Goal: Find specific page/section

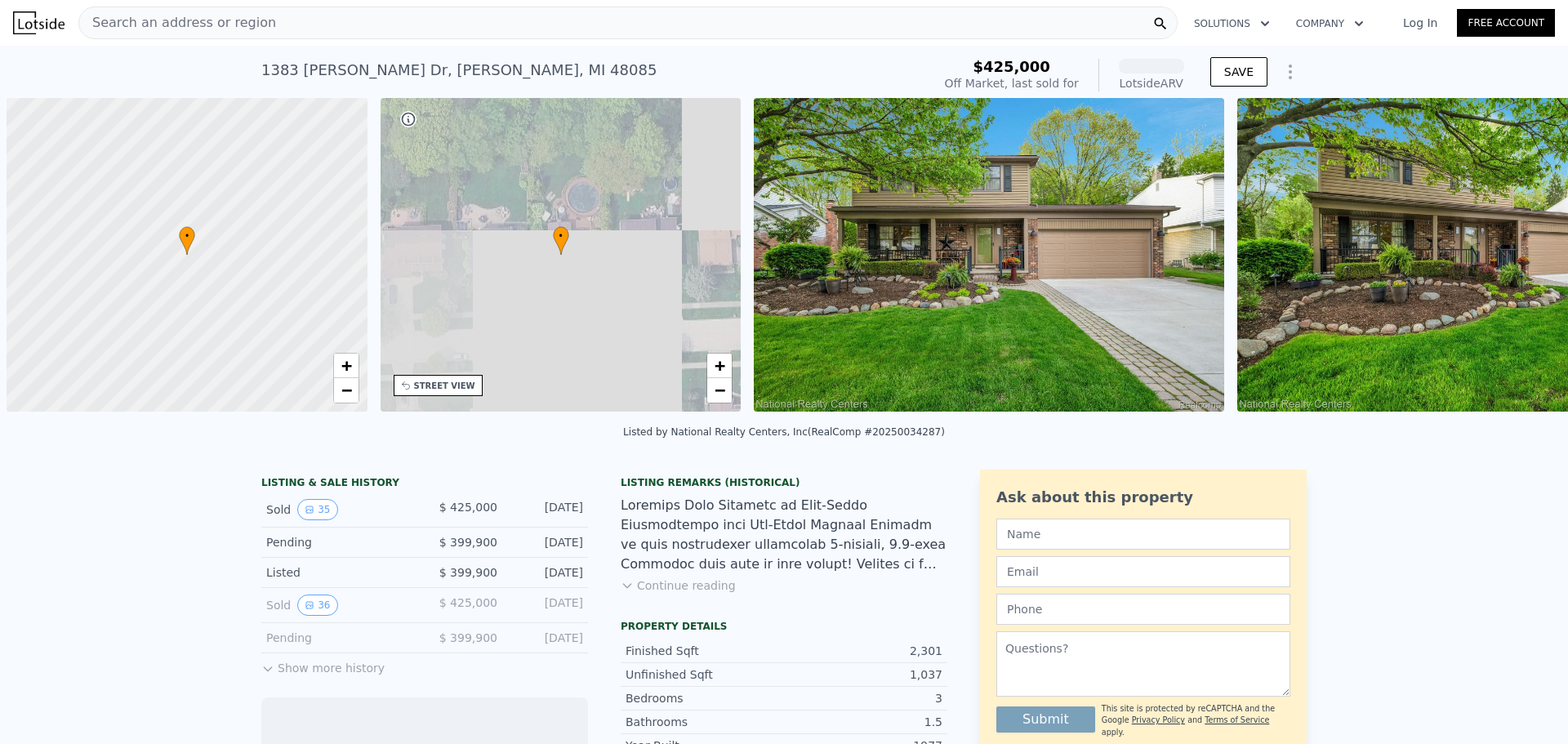
scroll to position [0, 7]
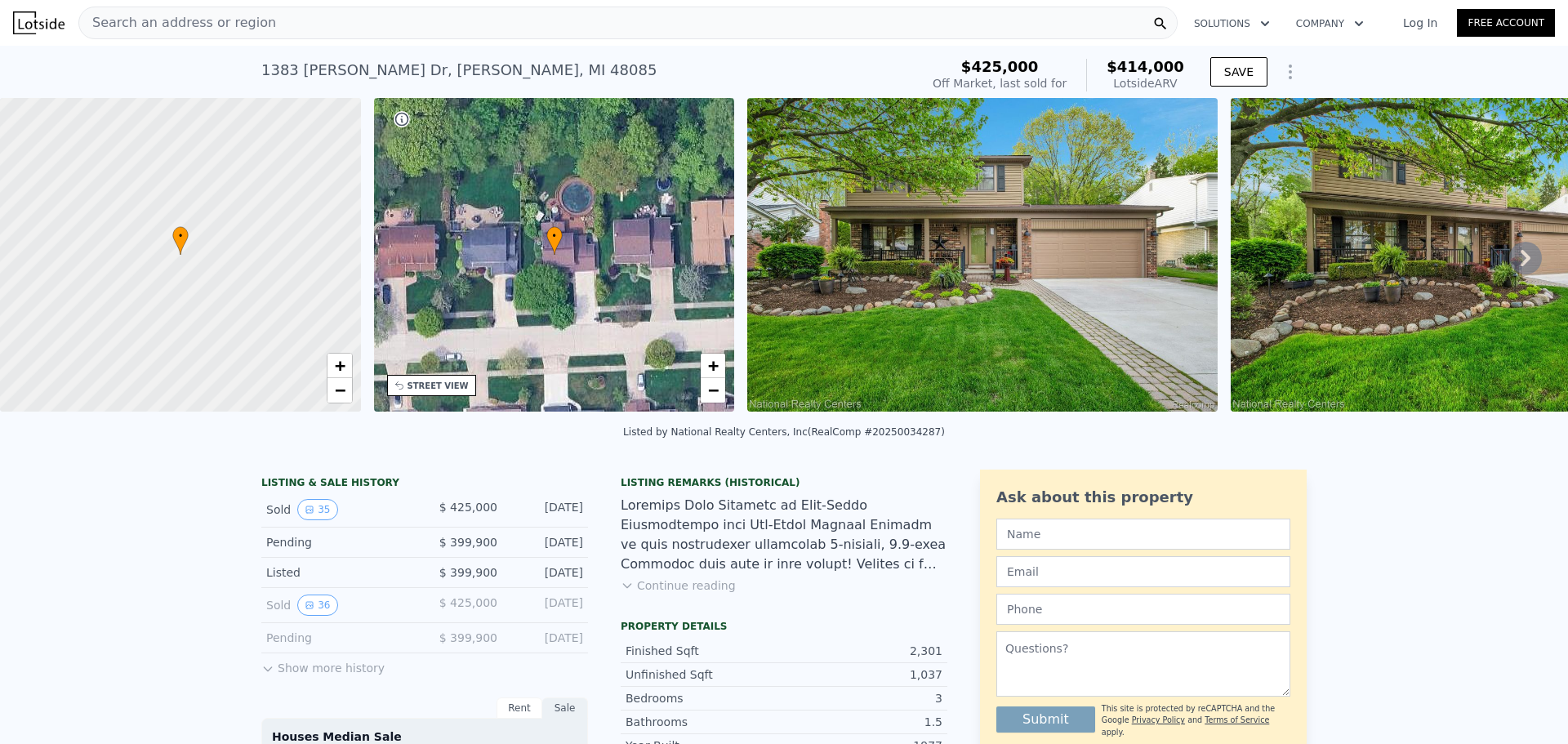
click at [919, 324] on img at bounding box center [982, 255] width 470 height 314
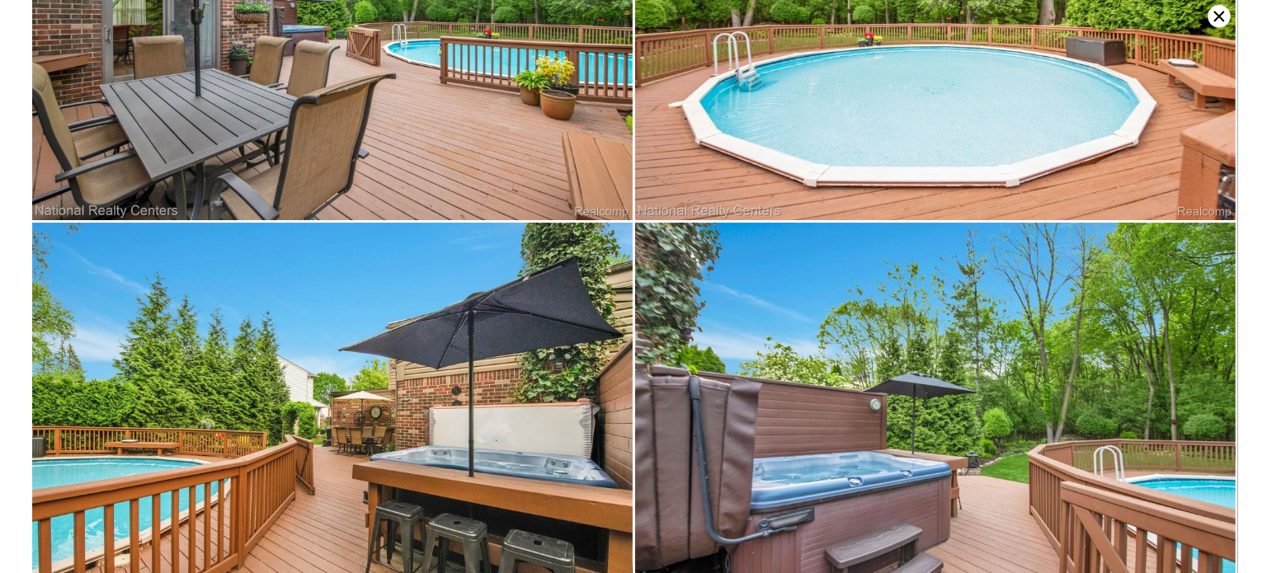
scroll to position [1048, 0]
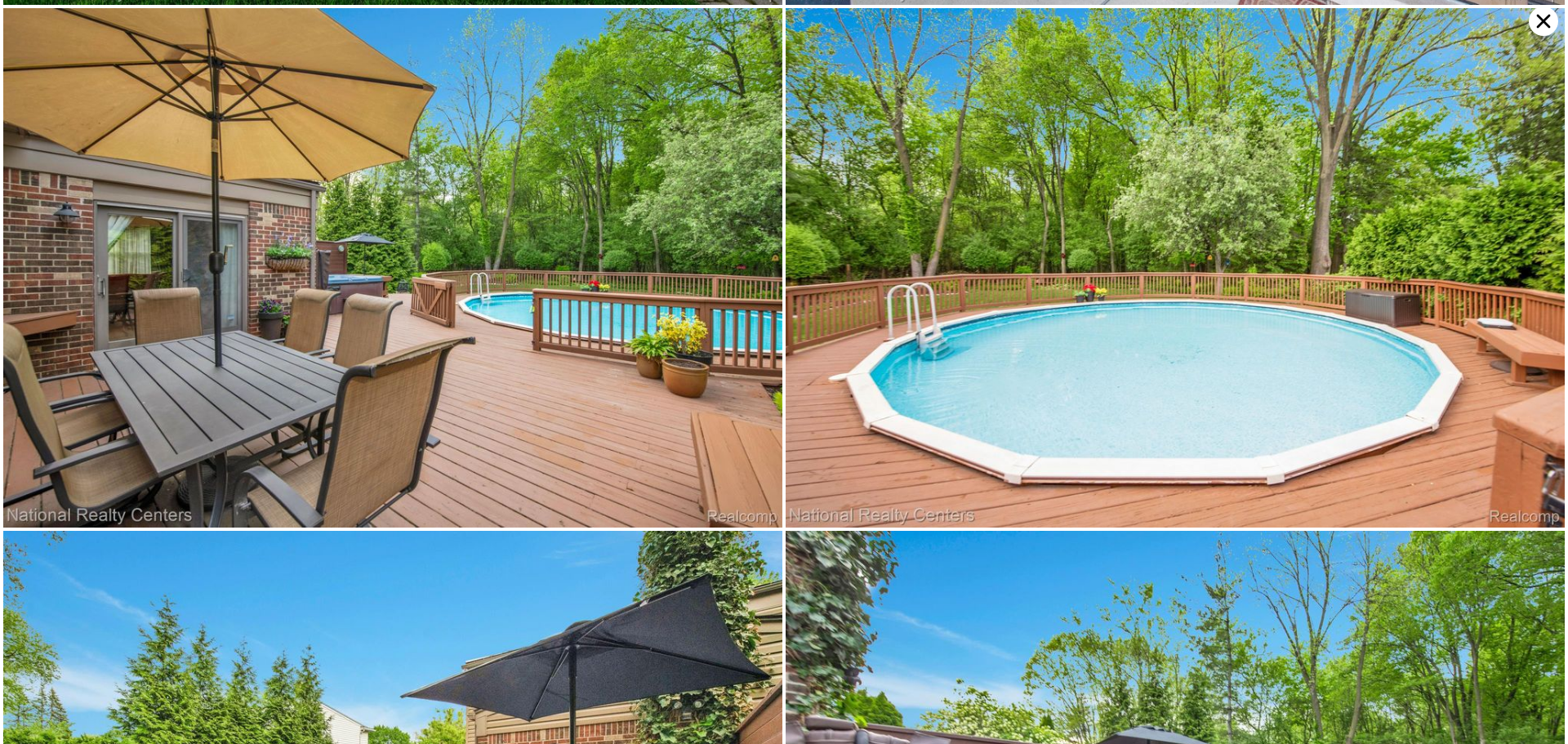
click at [1542, 24] on icon at bounding box center [1544, 22] width 14 height 14
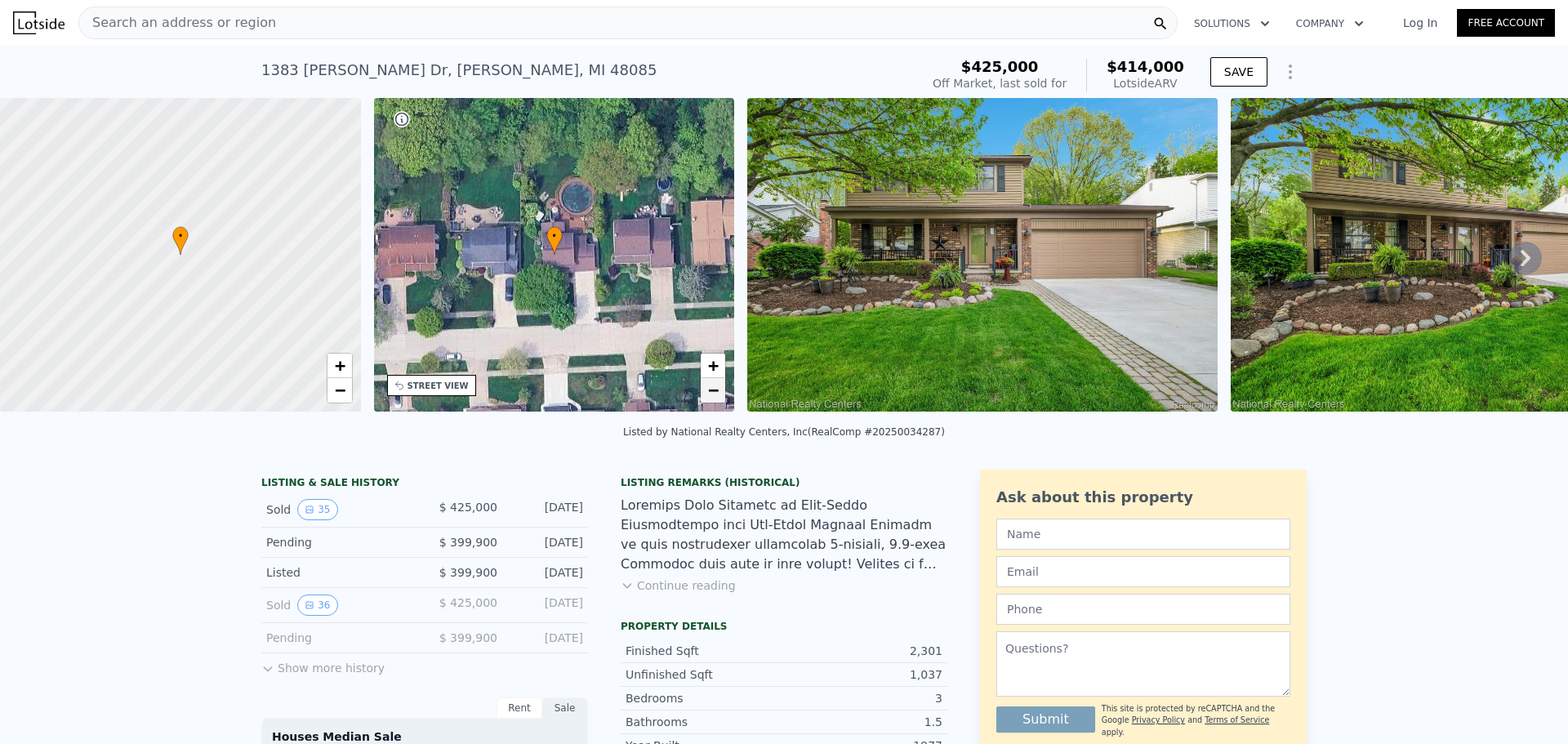
click at [712, 391] on span "−" at bounding box center [713, 389] width 11 height 21
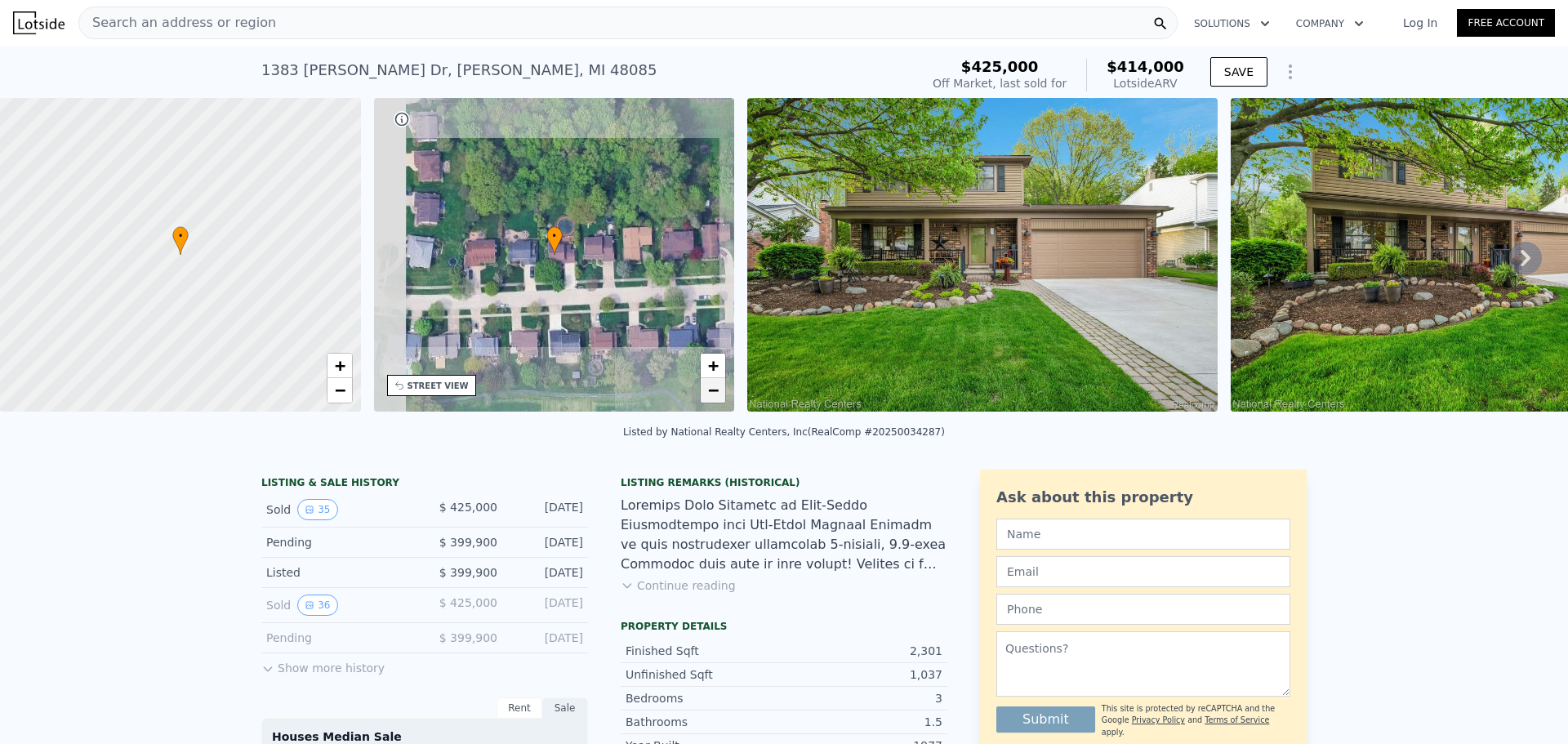
click at [712, 391] on span "−" at bounding box center [713, 389] width 11 height 21
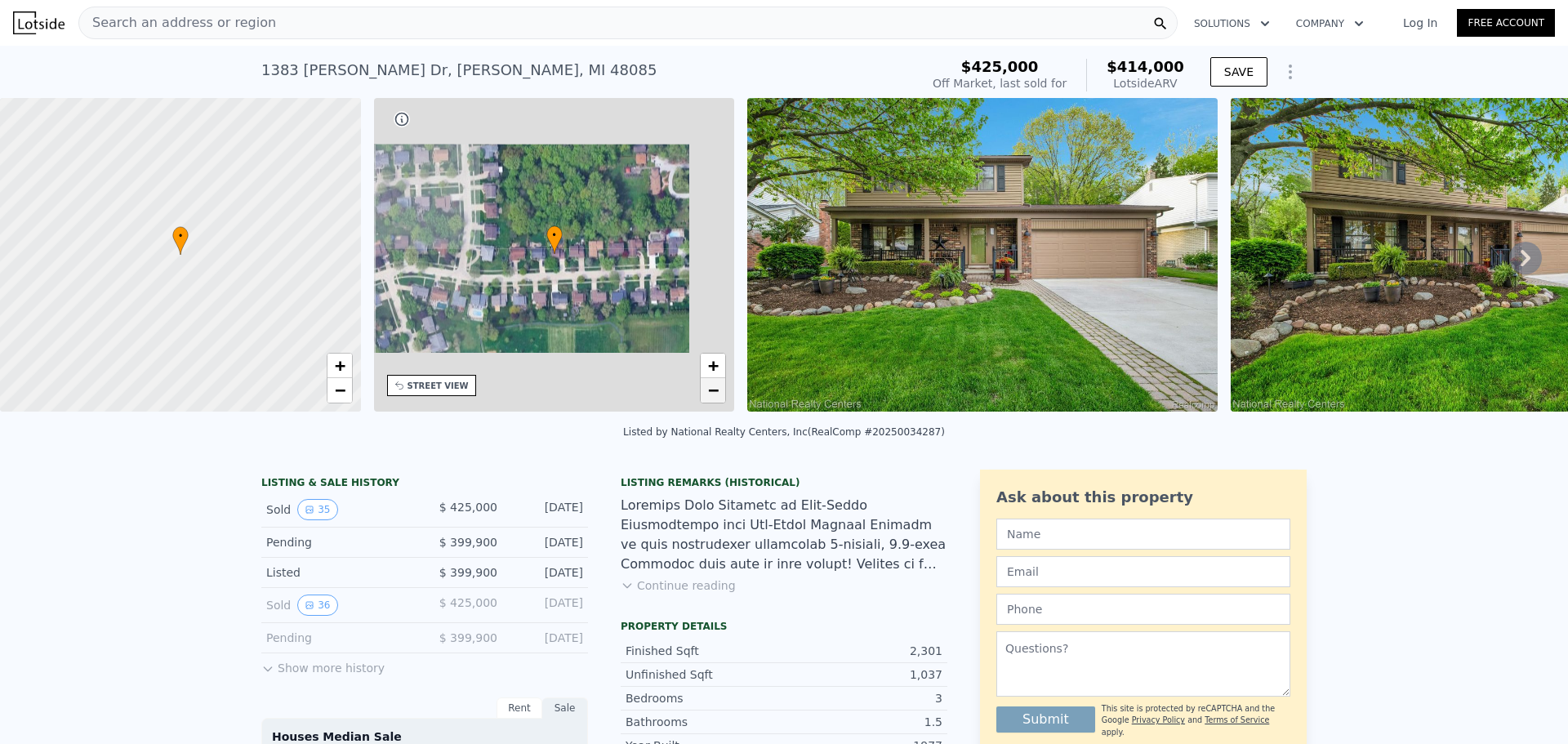
click at [712, 391] on span "−" at bounding box center [713, 389] width 11 height 21
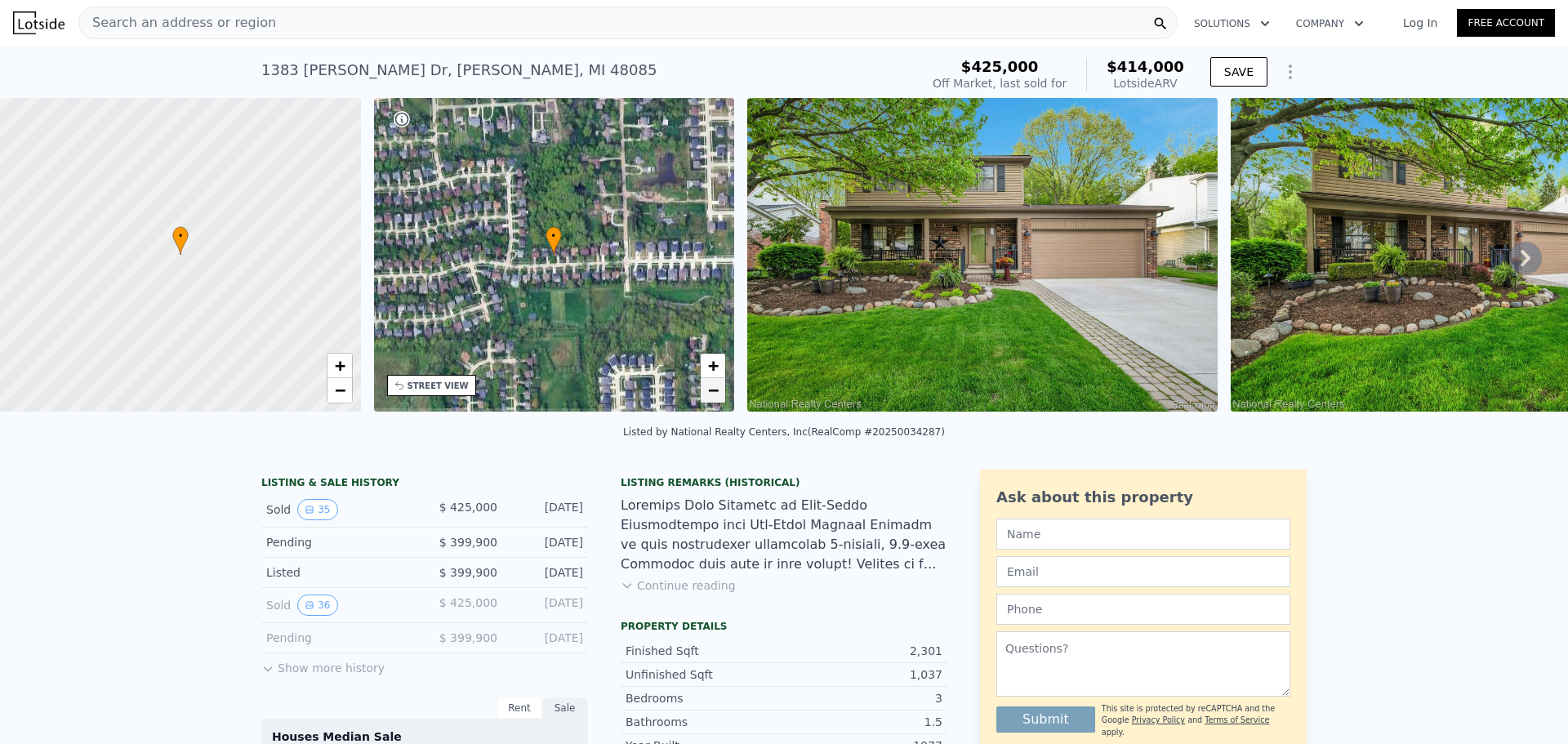
click at [712, 391] on span "−" at bounding box center [713, 389] width 11 height 21
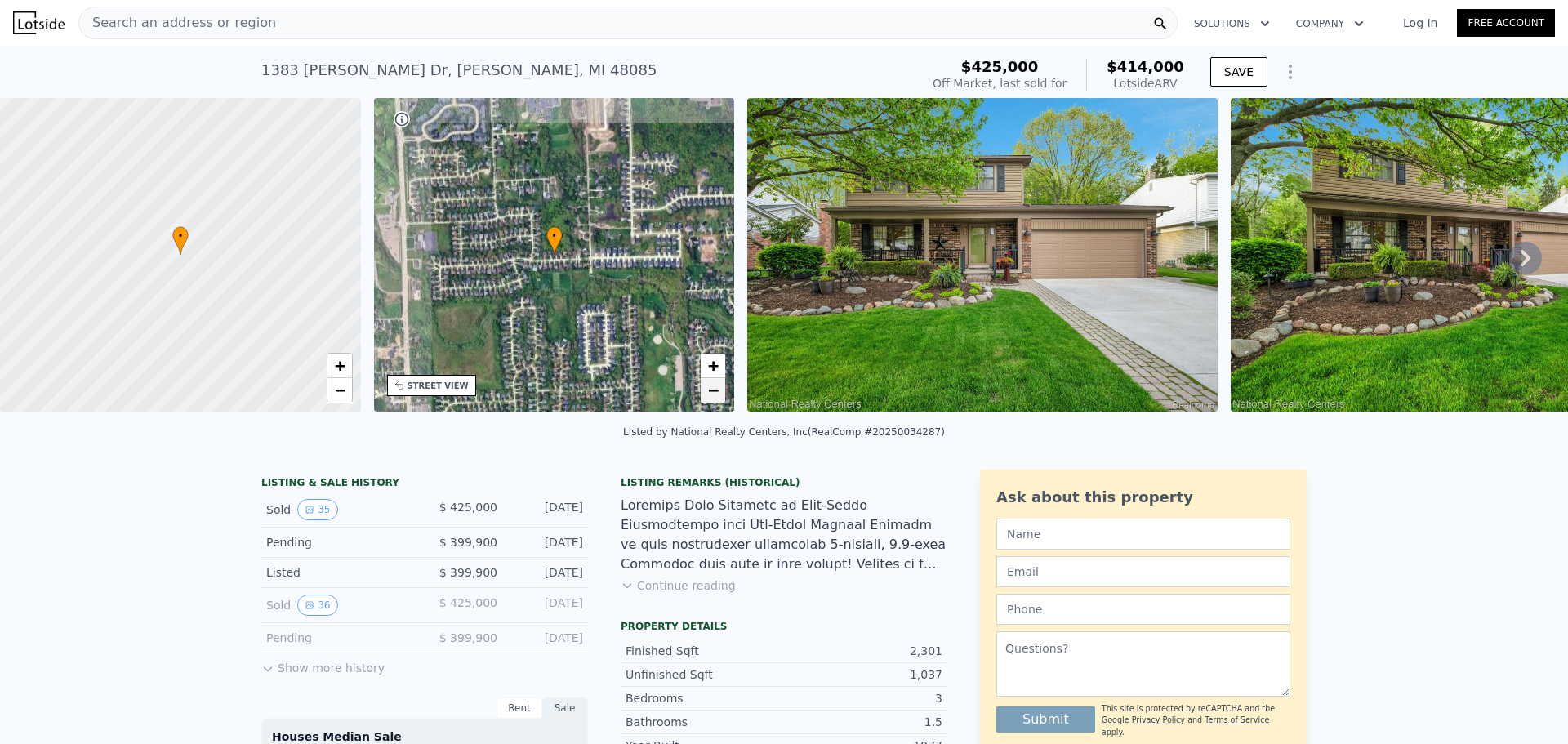
click at [712, 391] on span "−" at bounding box center [713, 389] width 11 height 21
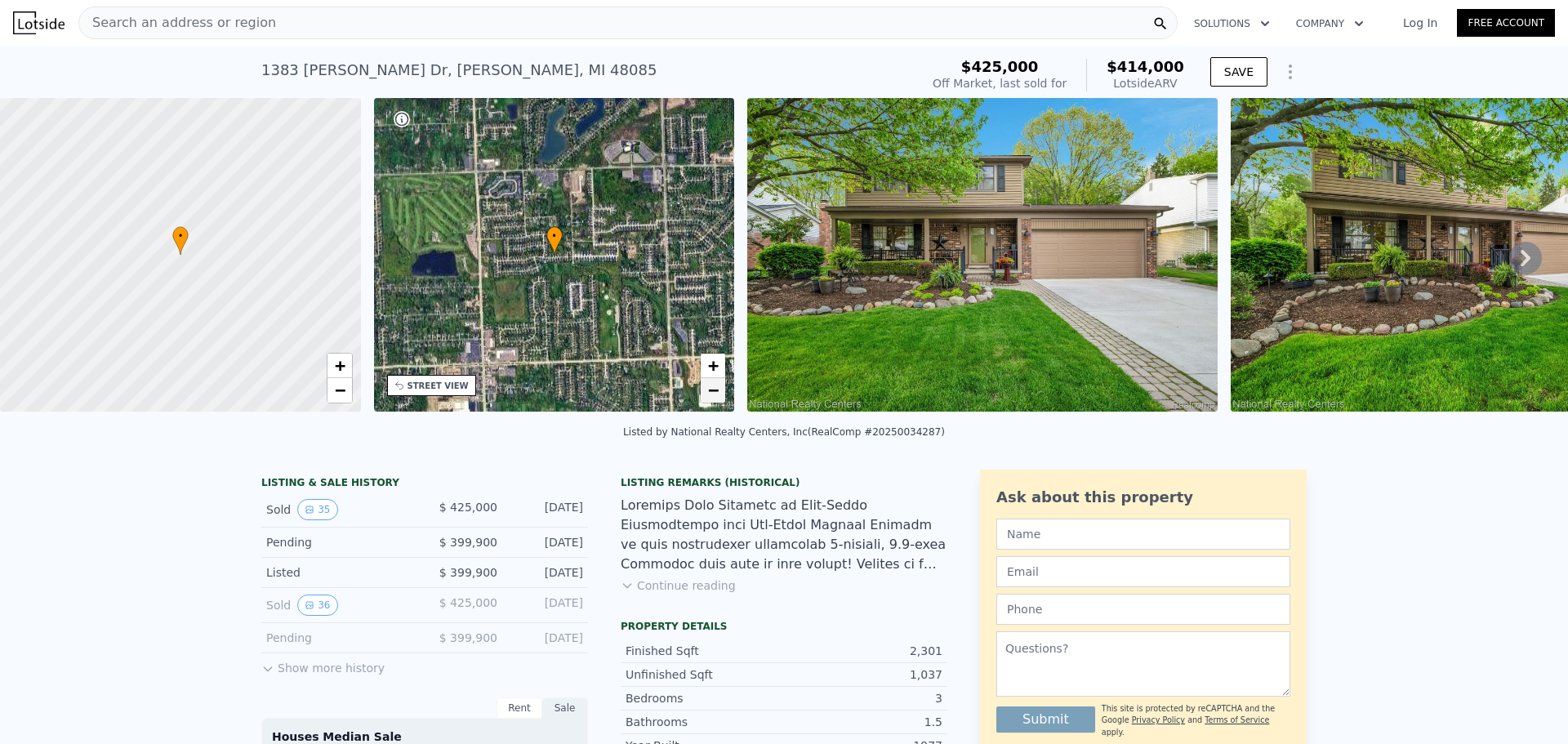
click at [712, 391] on span "−" at bounding box center [713, 389] width 11 height 21
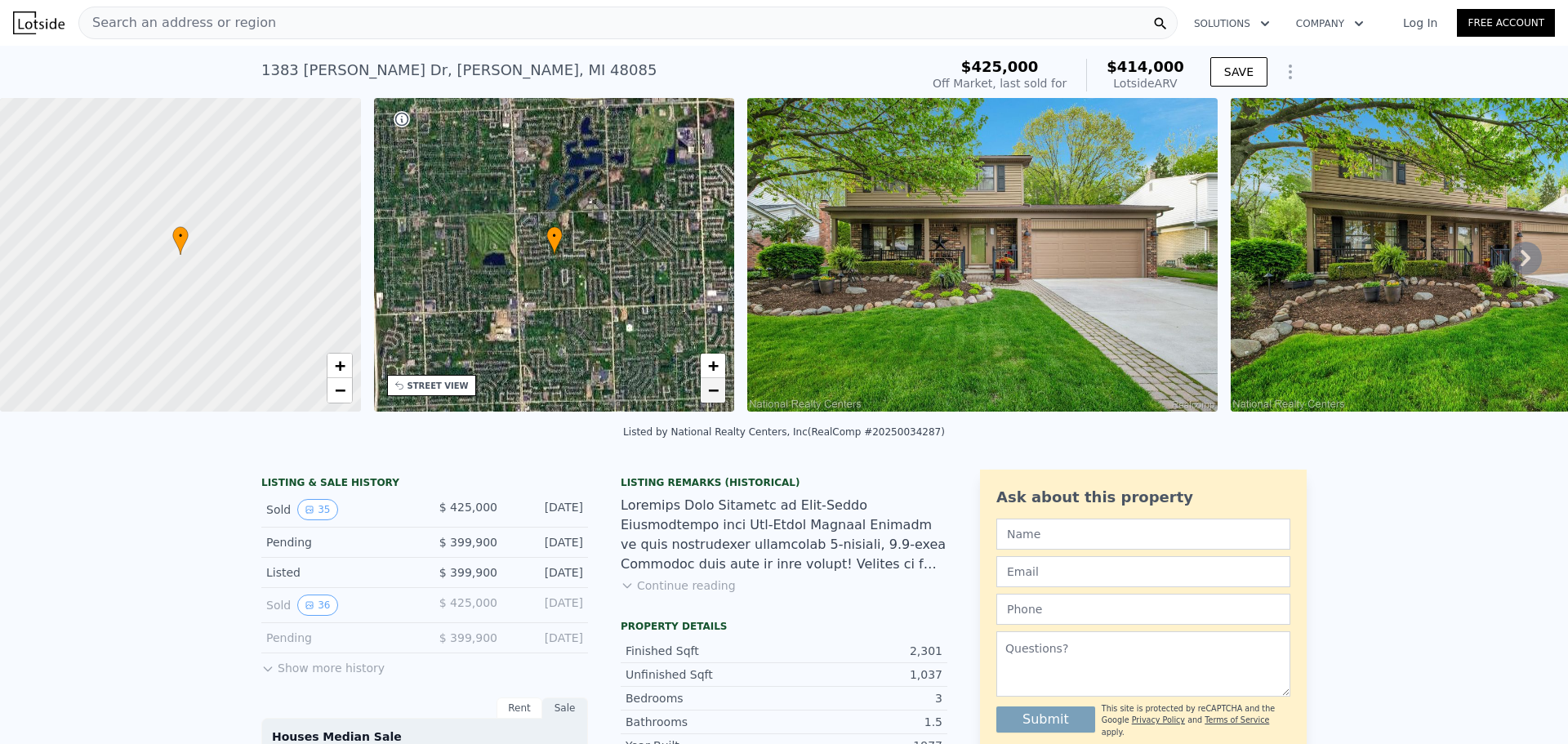
click at [712, 391] on span "−" at bounding box center [713, 389] width 11 height 21
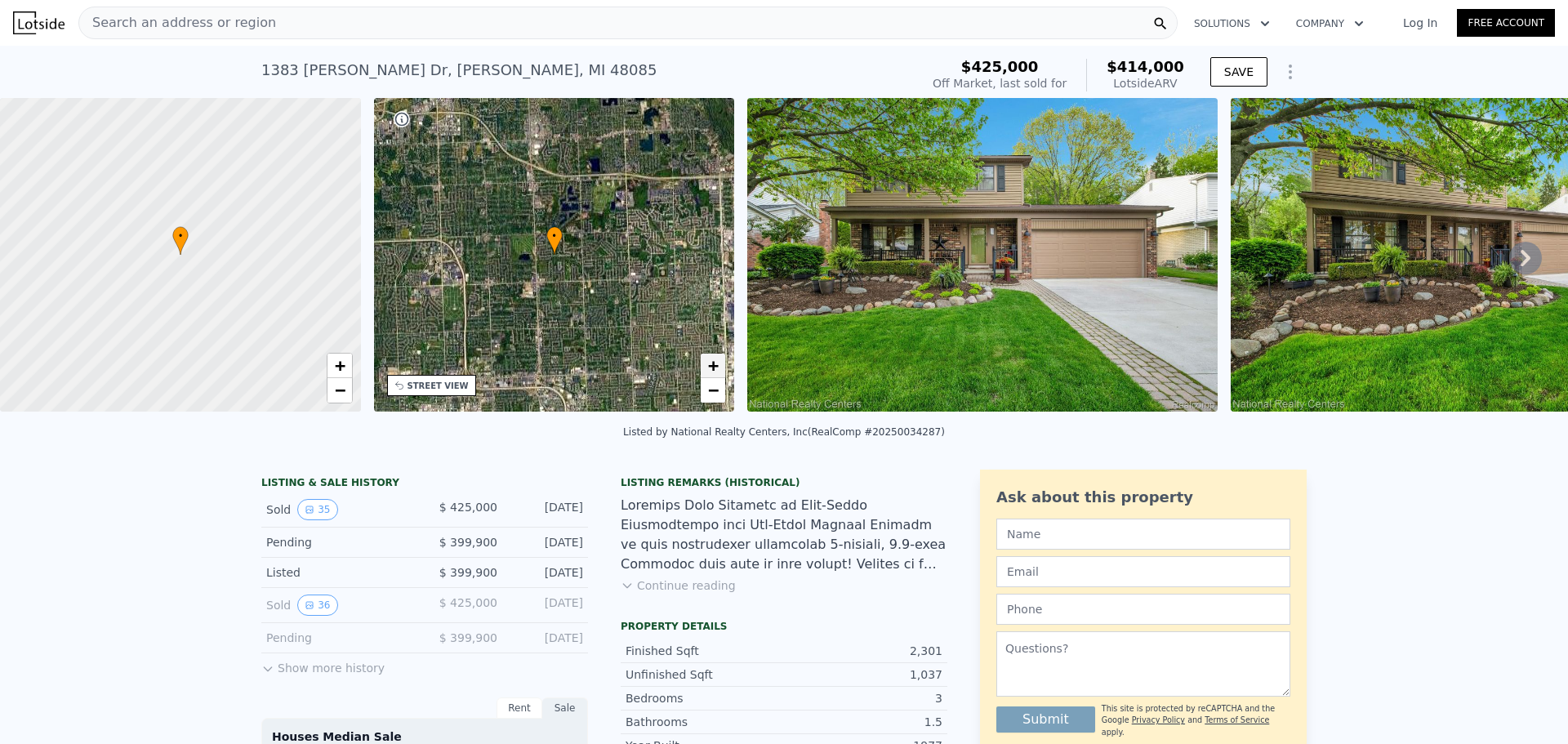
click at [712, 369] on span "+" at bounding box center [713, 366] width 11 height 21
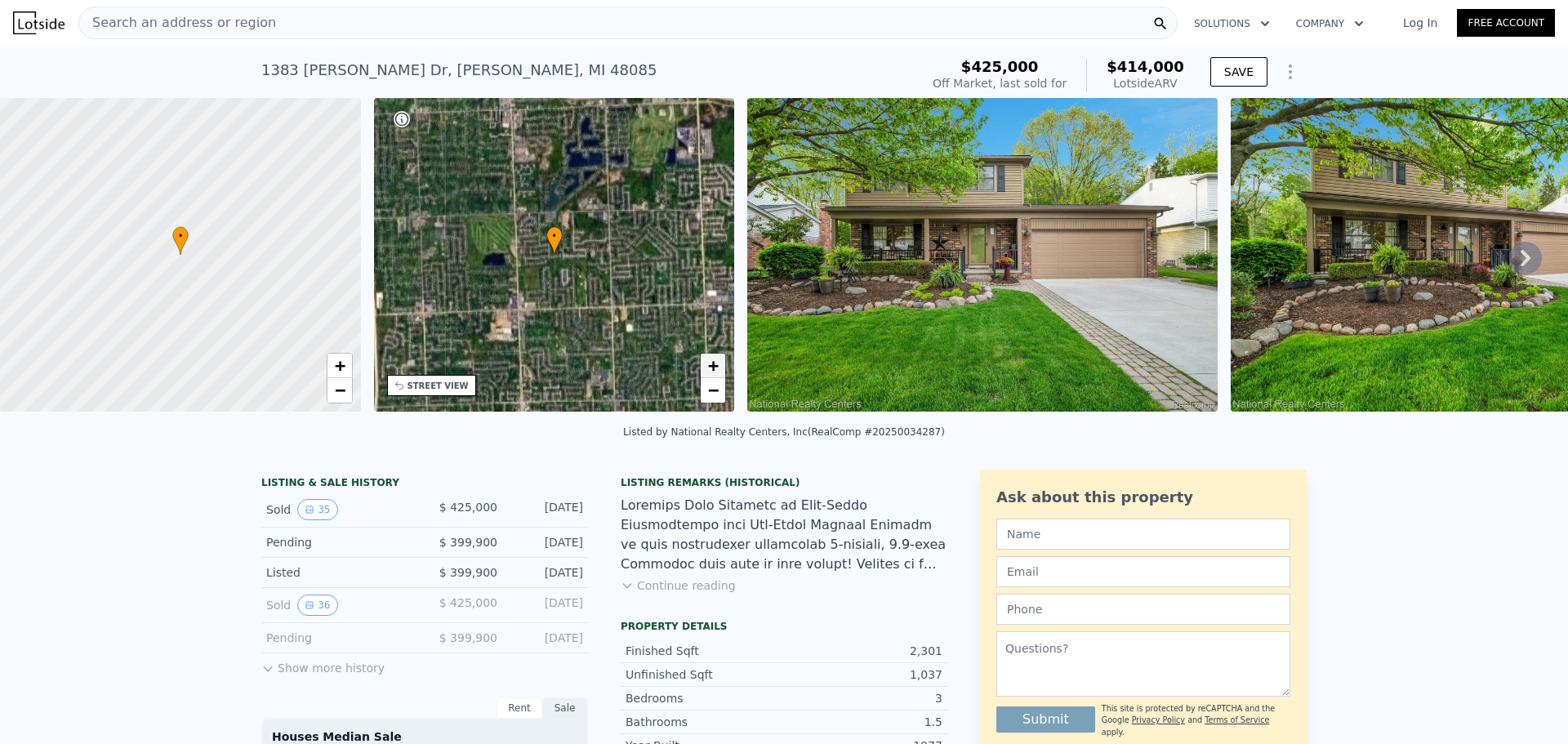
click at [712, 369] on span "+" at bounding box center [713, 366] width 11 height 21
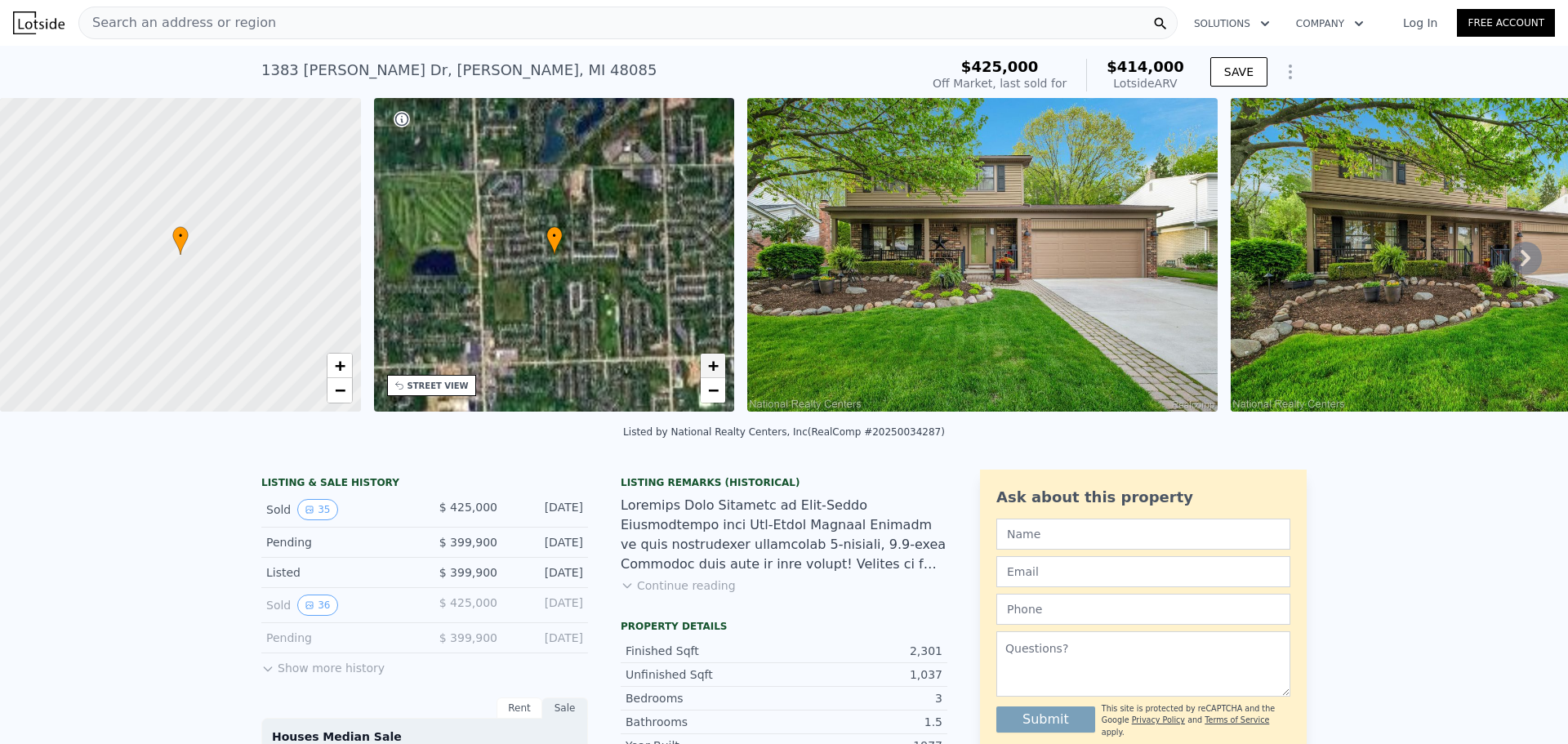
click at [712, 369] on span "+" at bounding box center [713, 366] width 11 height 21
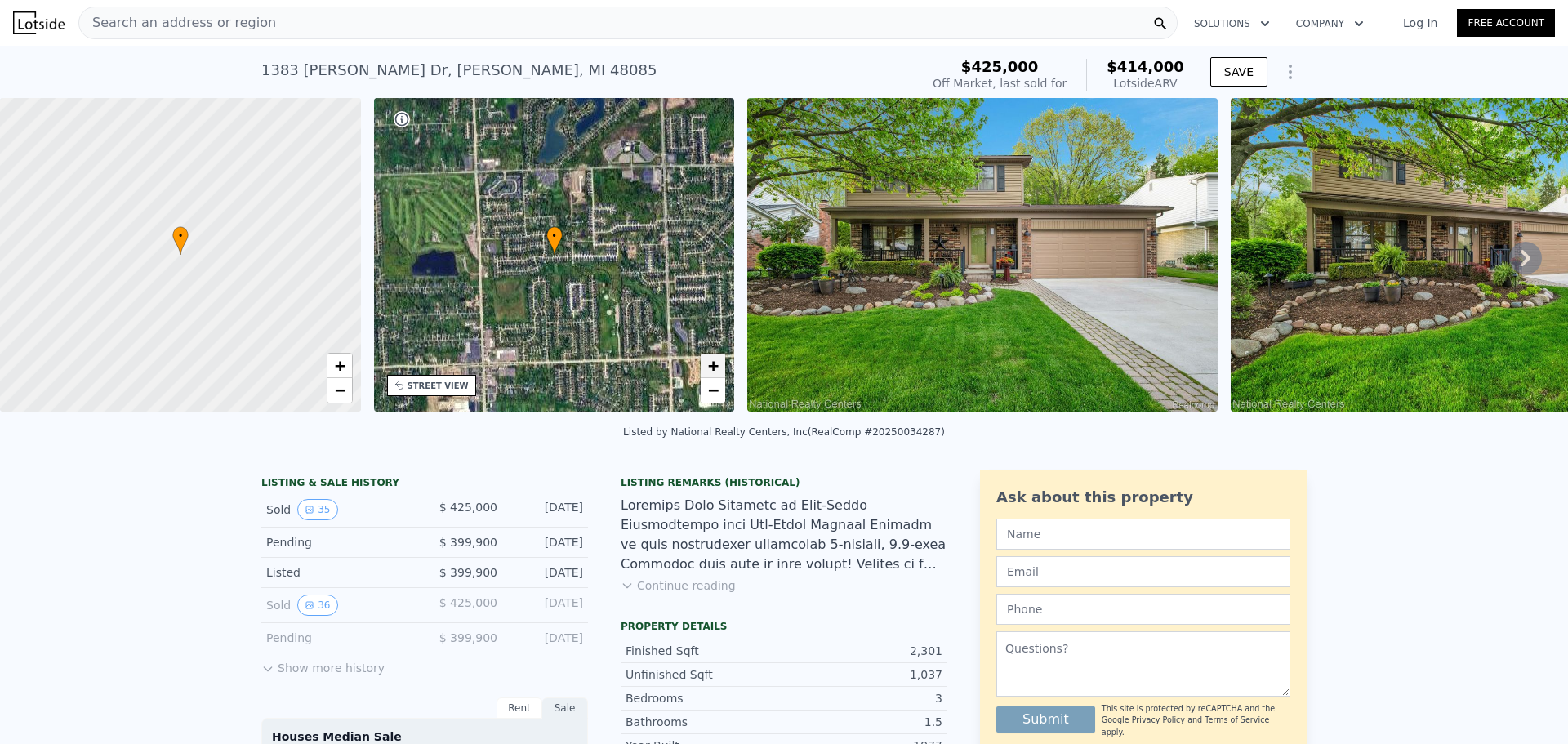
click at [712, 369] on span "+" at bounding box center [713, 366] width 11 height 21
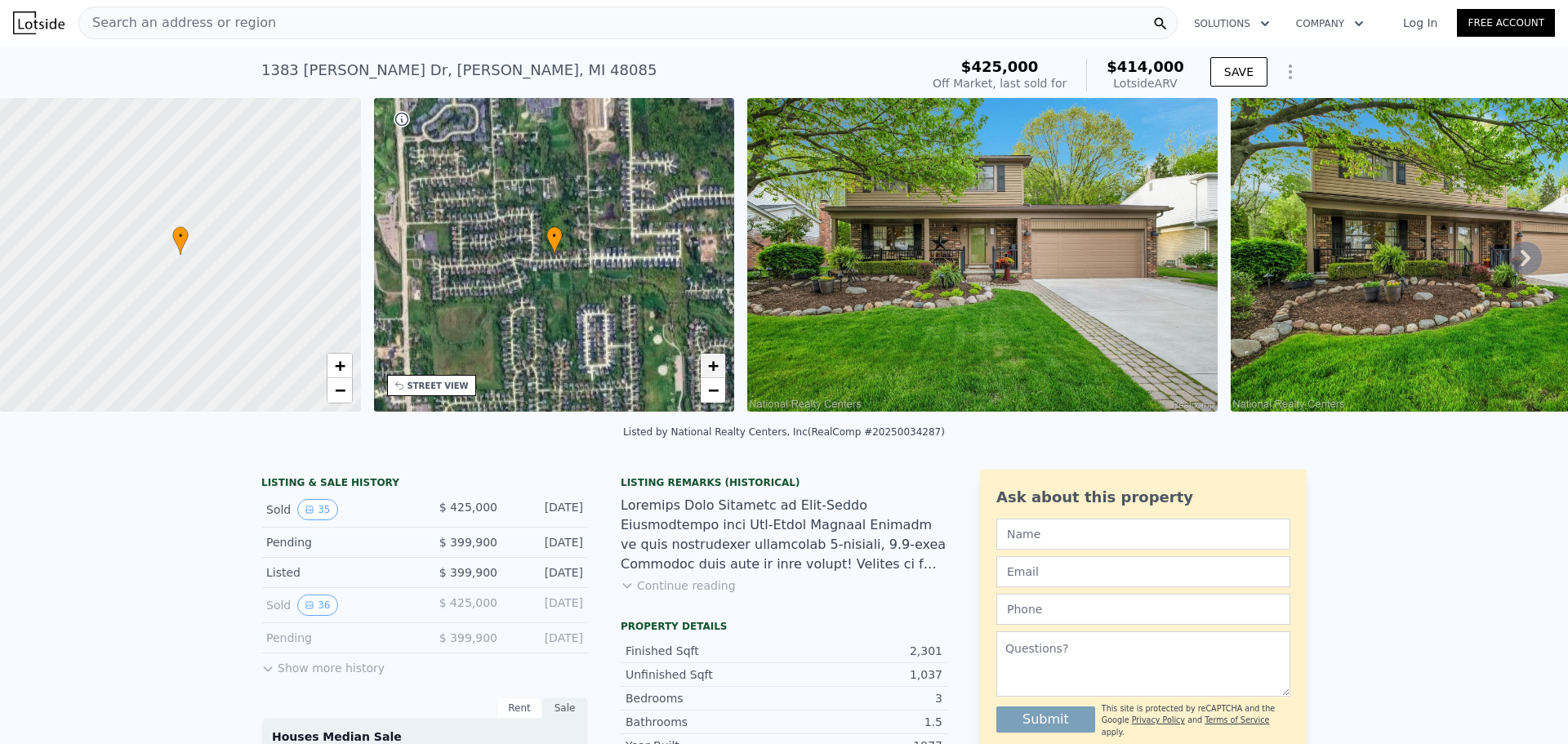
click at [712, 369] on span "+" at bounding box center [713, 366] width 11 height 21
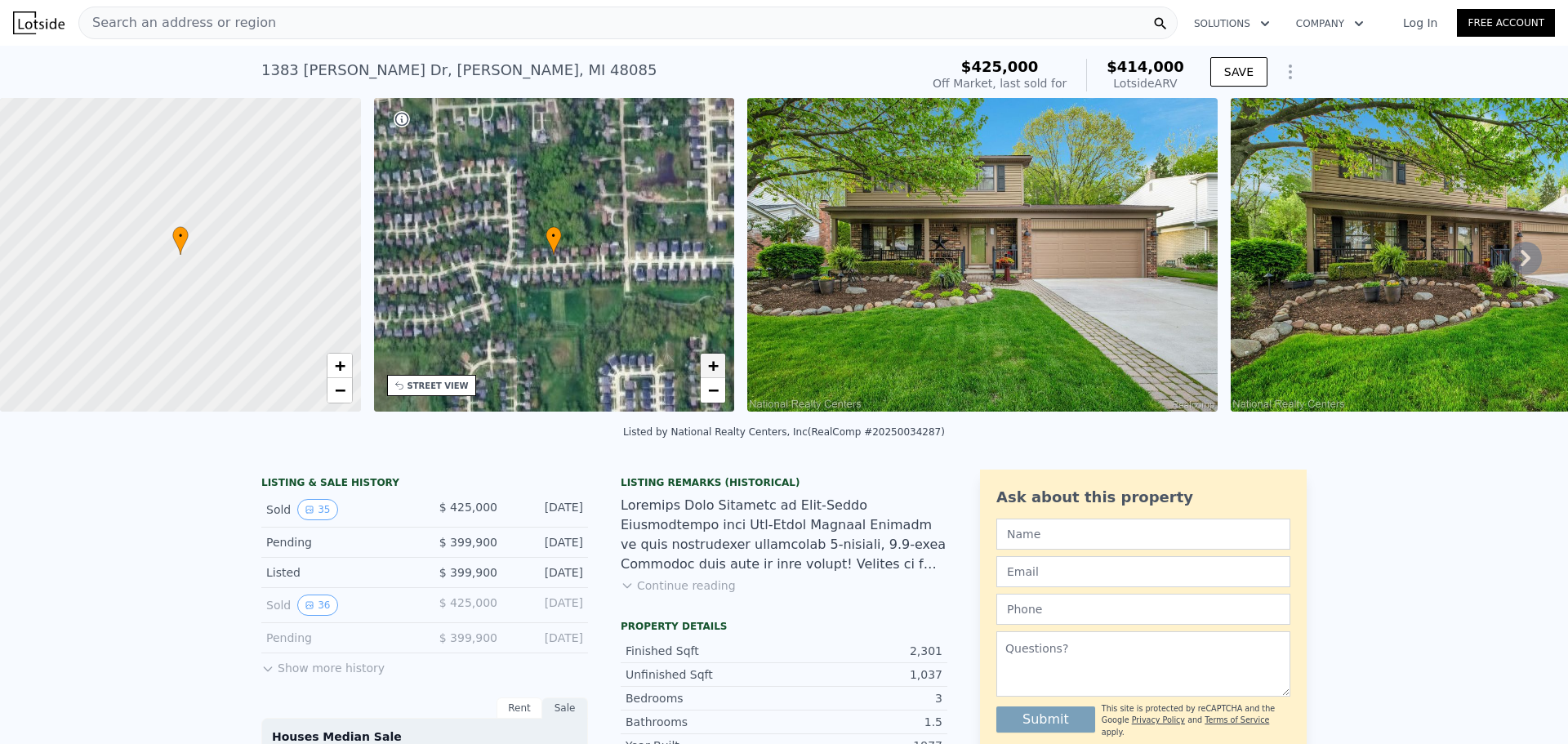
click at [712, 369] on span "+" at bounding box center [713, 366] width 11 height 21
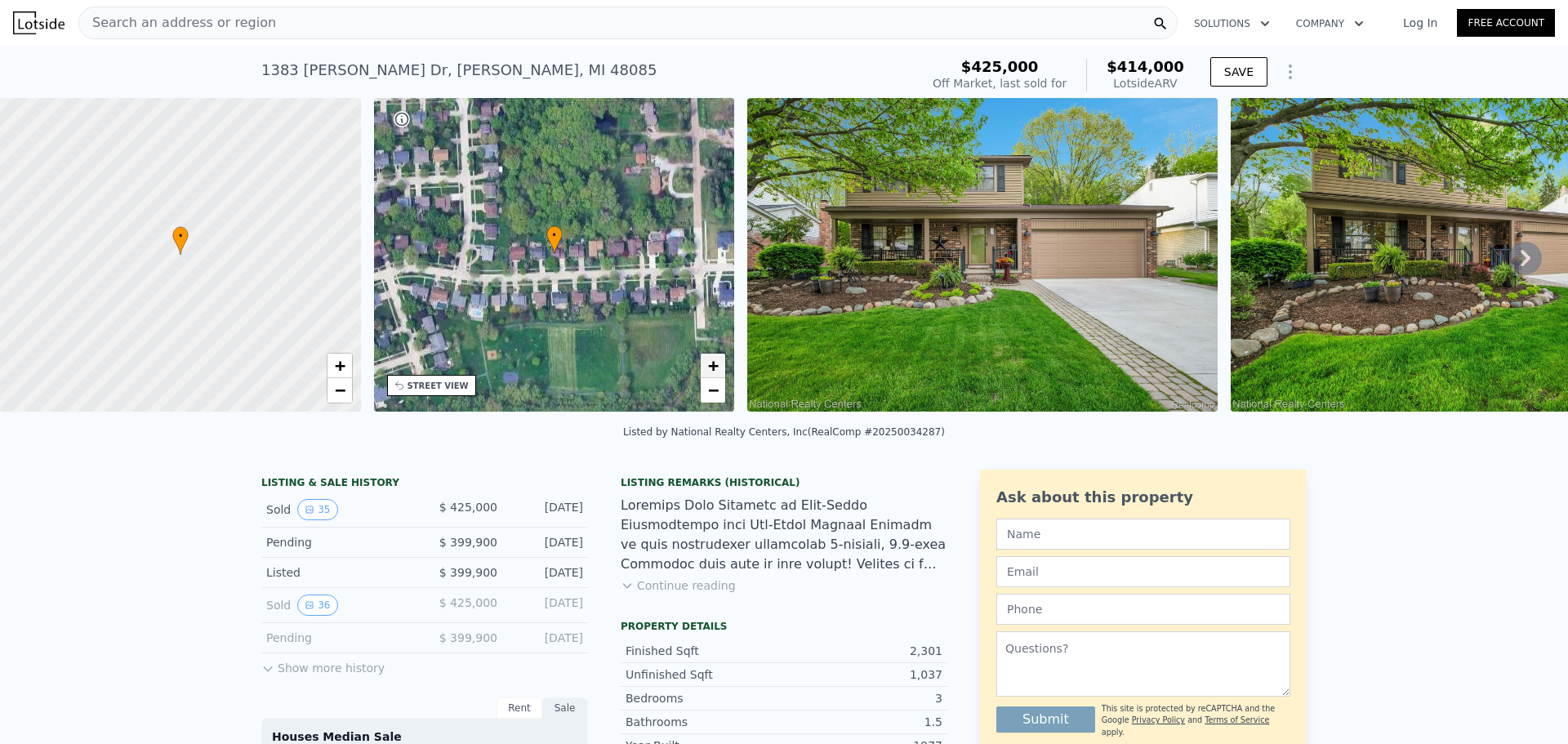
click at [712, 369] on span "+" at bounding box center [713, 366] width 11 height 21
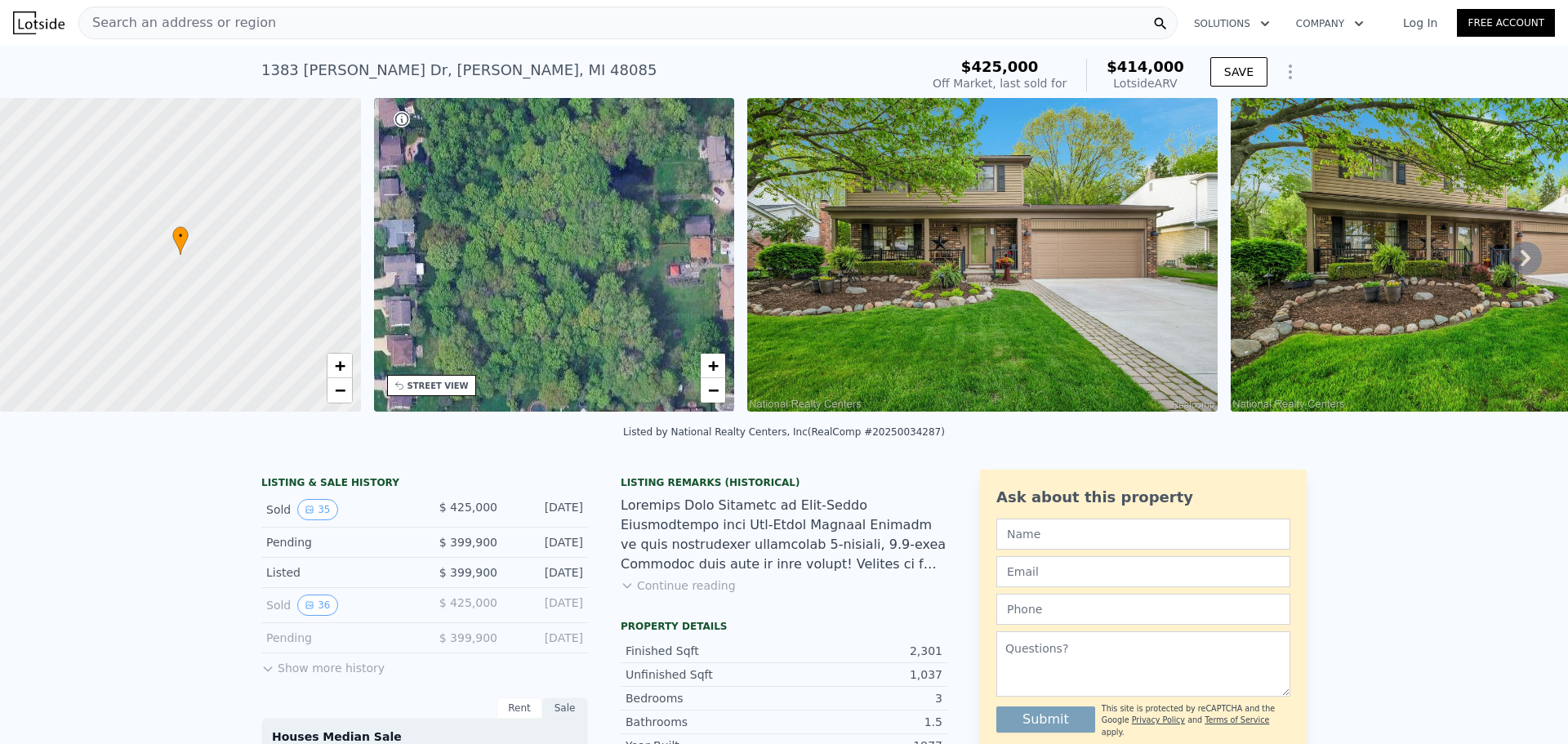
drag, startPoint x: 631, startPoint y: 158, endPoint x: 603, endPoint y: 342, distance: 186.1
click at [603, 342] on div "• + −" at bounding box center [555, 255] width 361 height 314
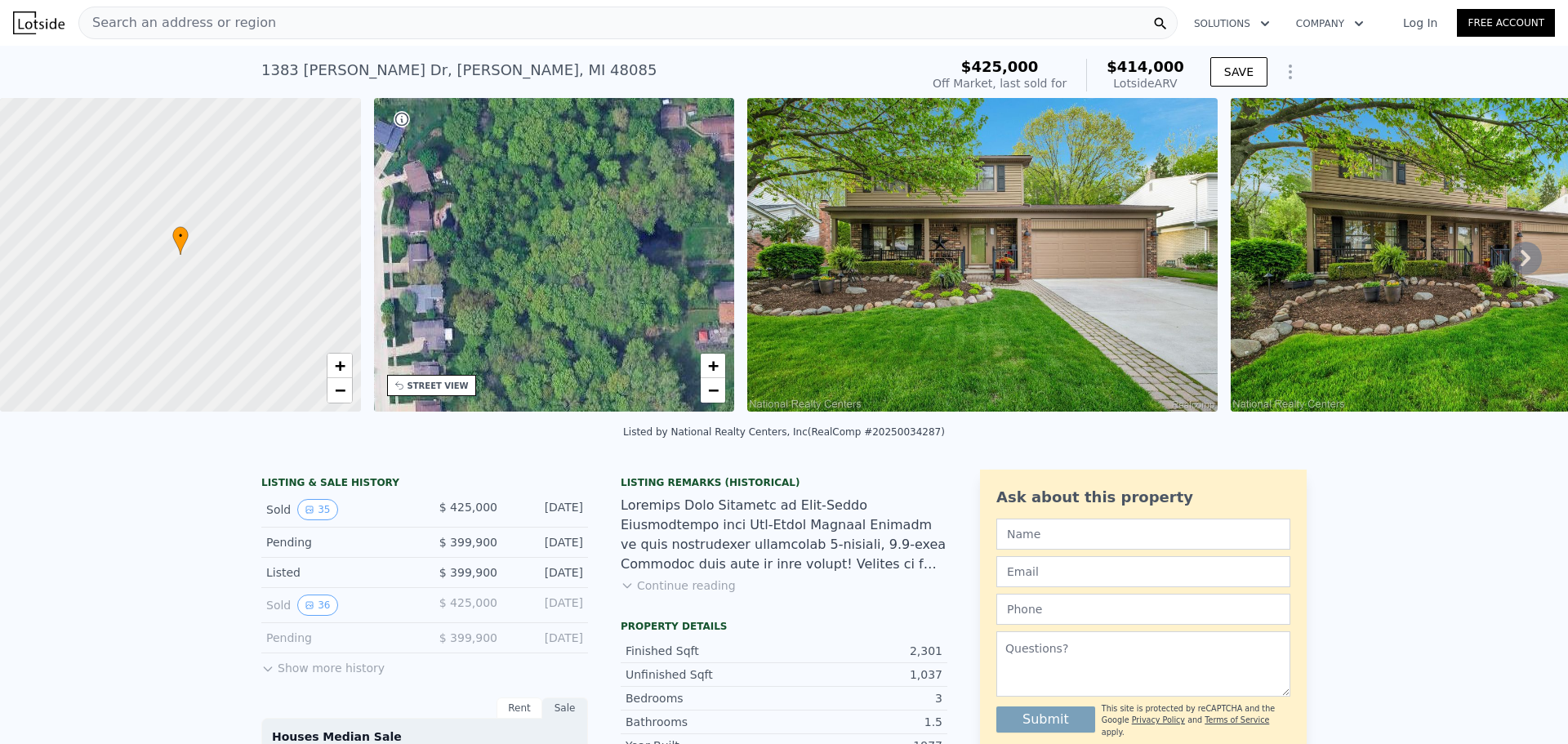
drag, startPoint x: 589, startPoint y: 194, endPoint x: 641, endPoint y: 232, distance: 64.4
click at [641, 232] on div "• + −" at bounding box center [555, 255] width 361 height 314
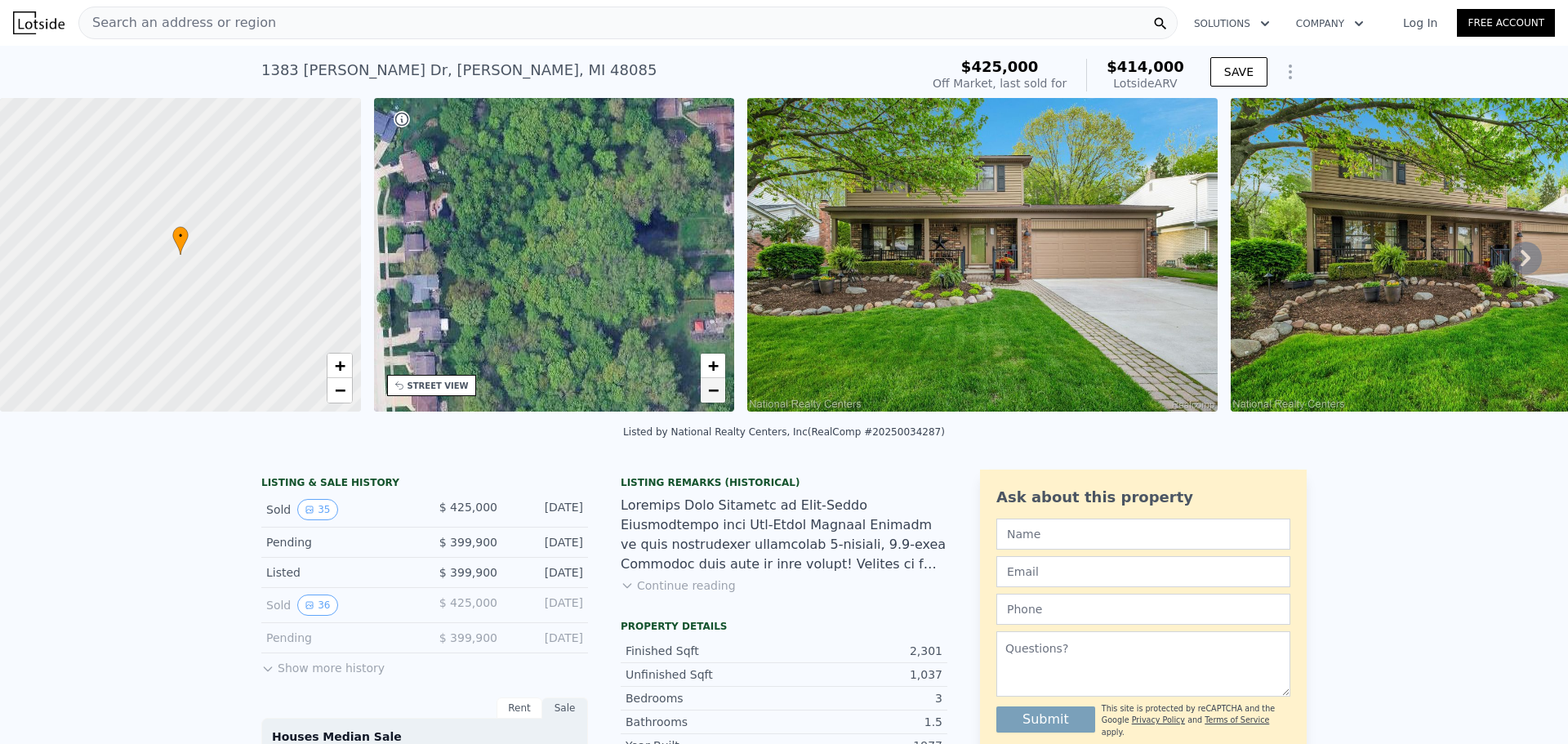
click at [709, 388] on span "−" at bounding box center [713, 389] width 11 height 21
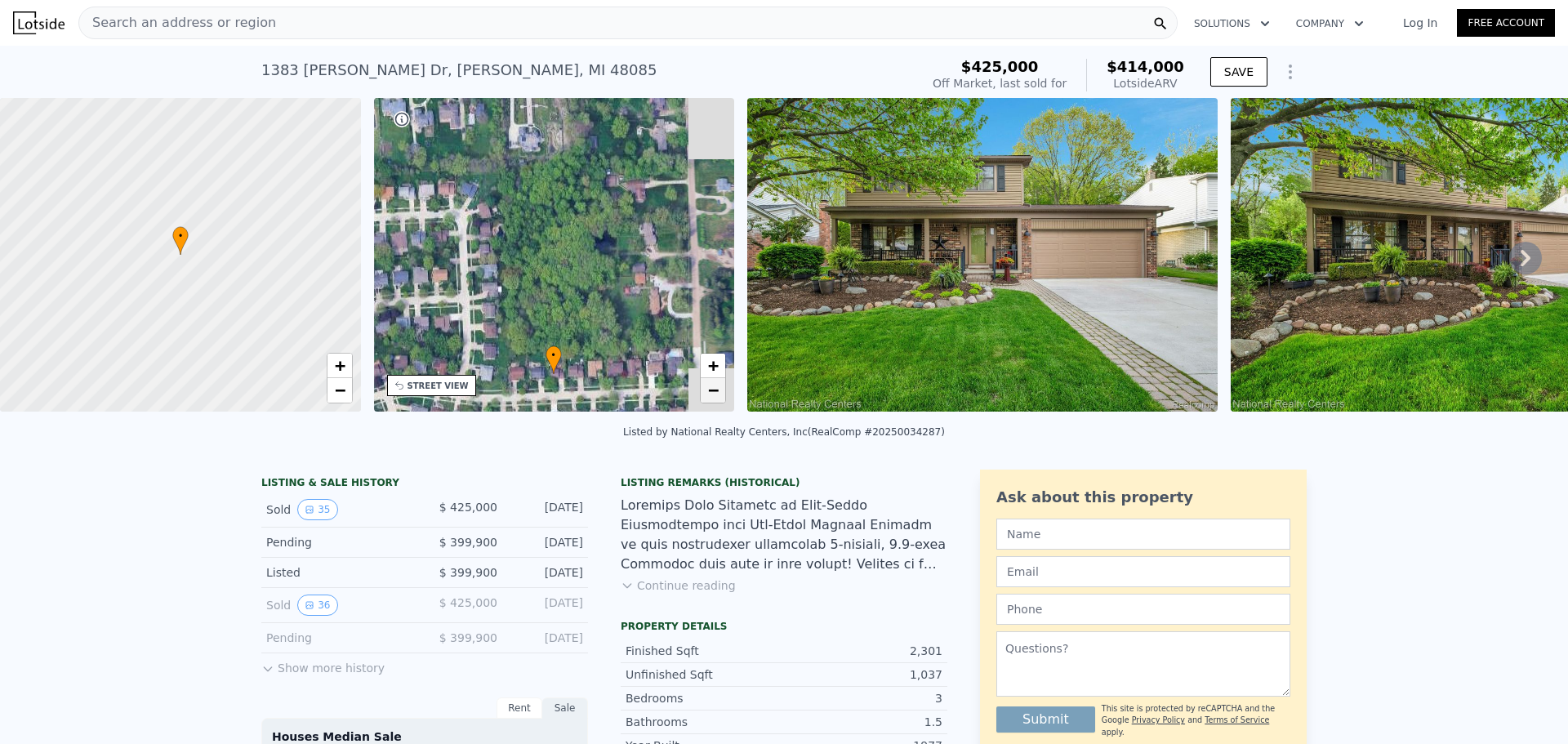
click at [709, 388] on span "−" at bounding box center [713, 389] width 11 height 21
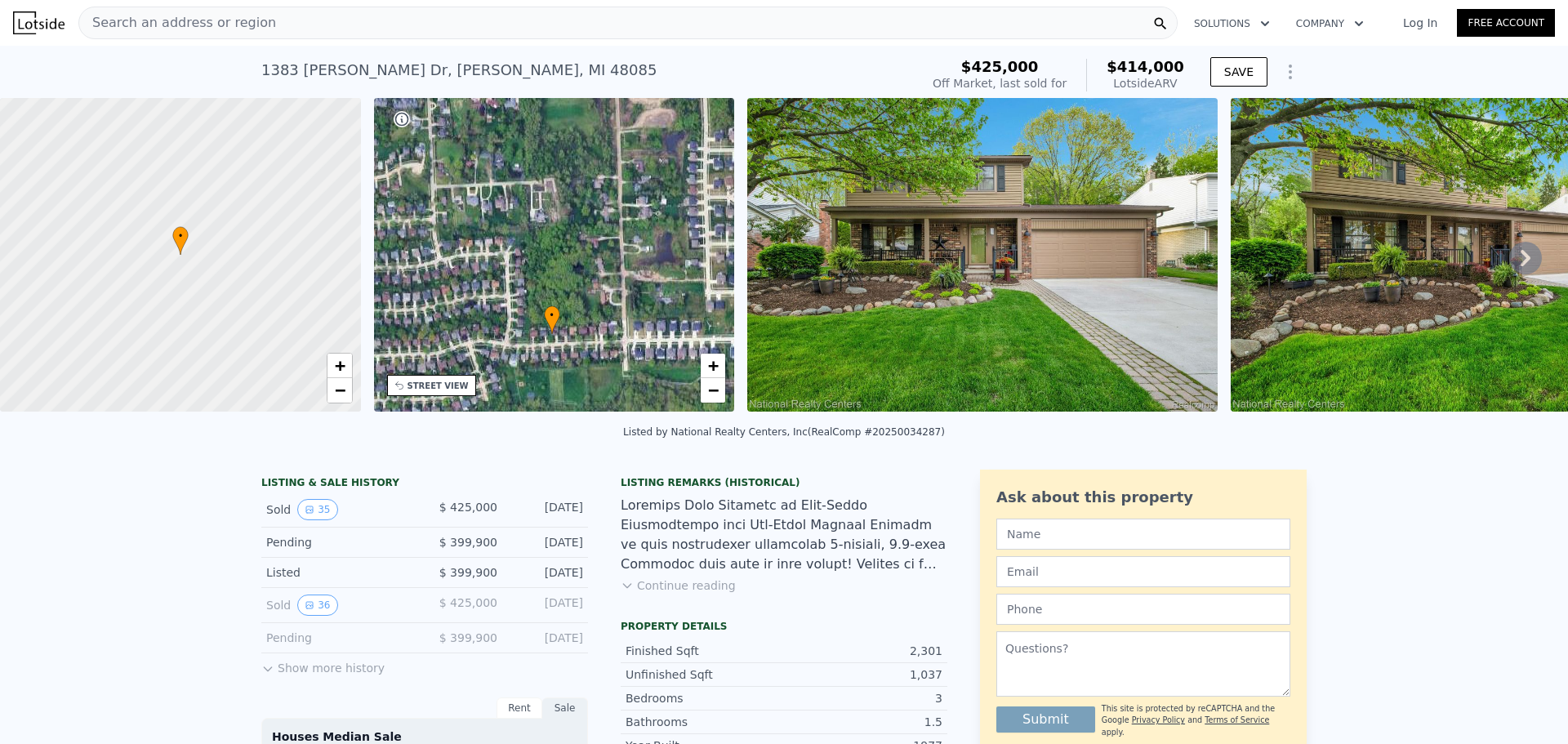
drag, startPoint x: 632, startPoint y: 320, endPoint x: 631, endPoint y: 346, distance: 26.0
click at [631, 346] on div "• + −" at bounding box center [555, 255] width 361 height 314
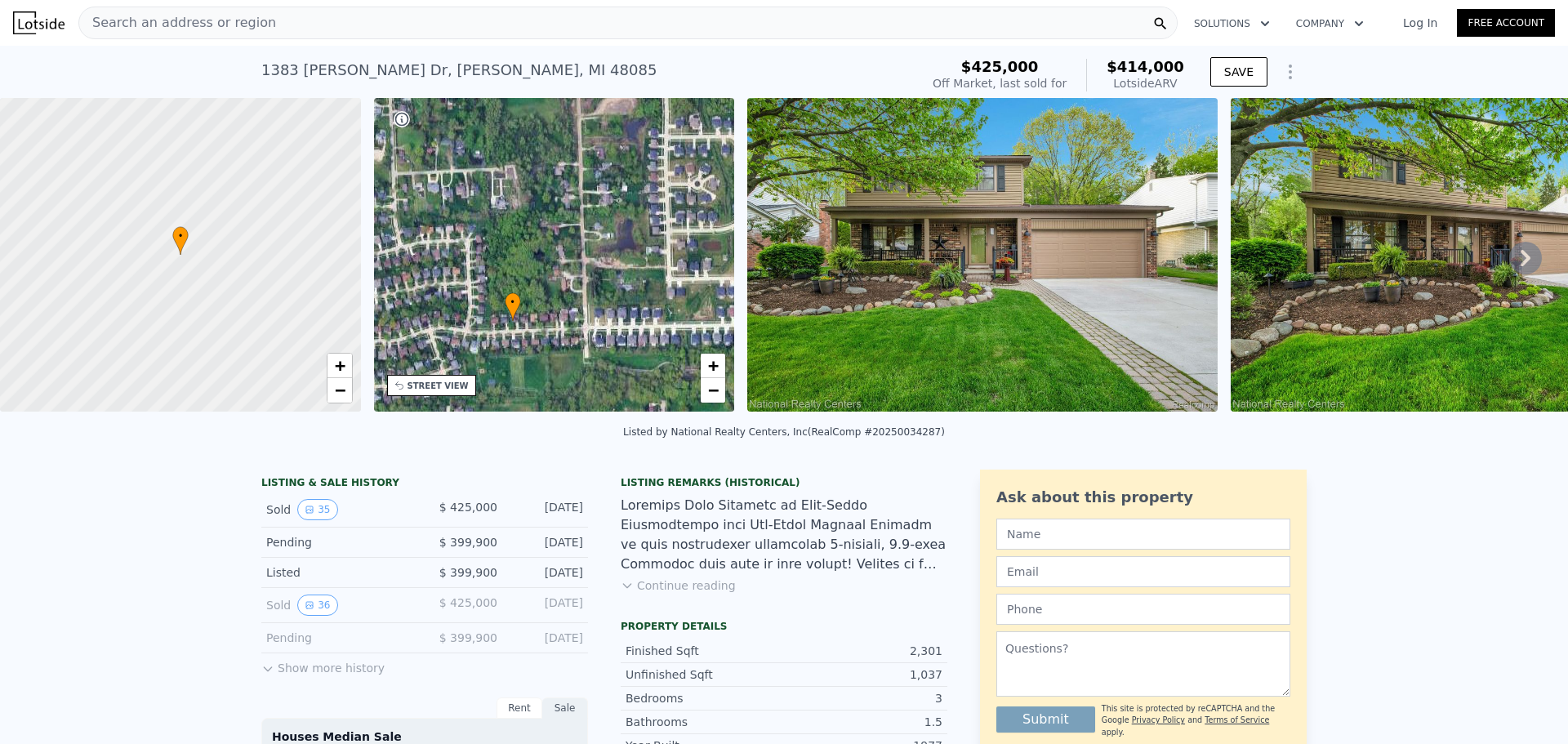
drag, startPoint x: 576, startPoint y: 254, endPoint x: 512, endPoint y: 266, distance: 65.1
click at [512, 266] on div "• + −" at bounding box center [555, 255] width 361 height 314
click at [720, 370] on link "+" at bounding box center [712, 366] width 25 height 25
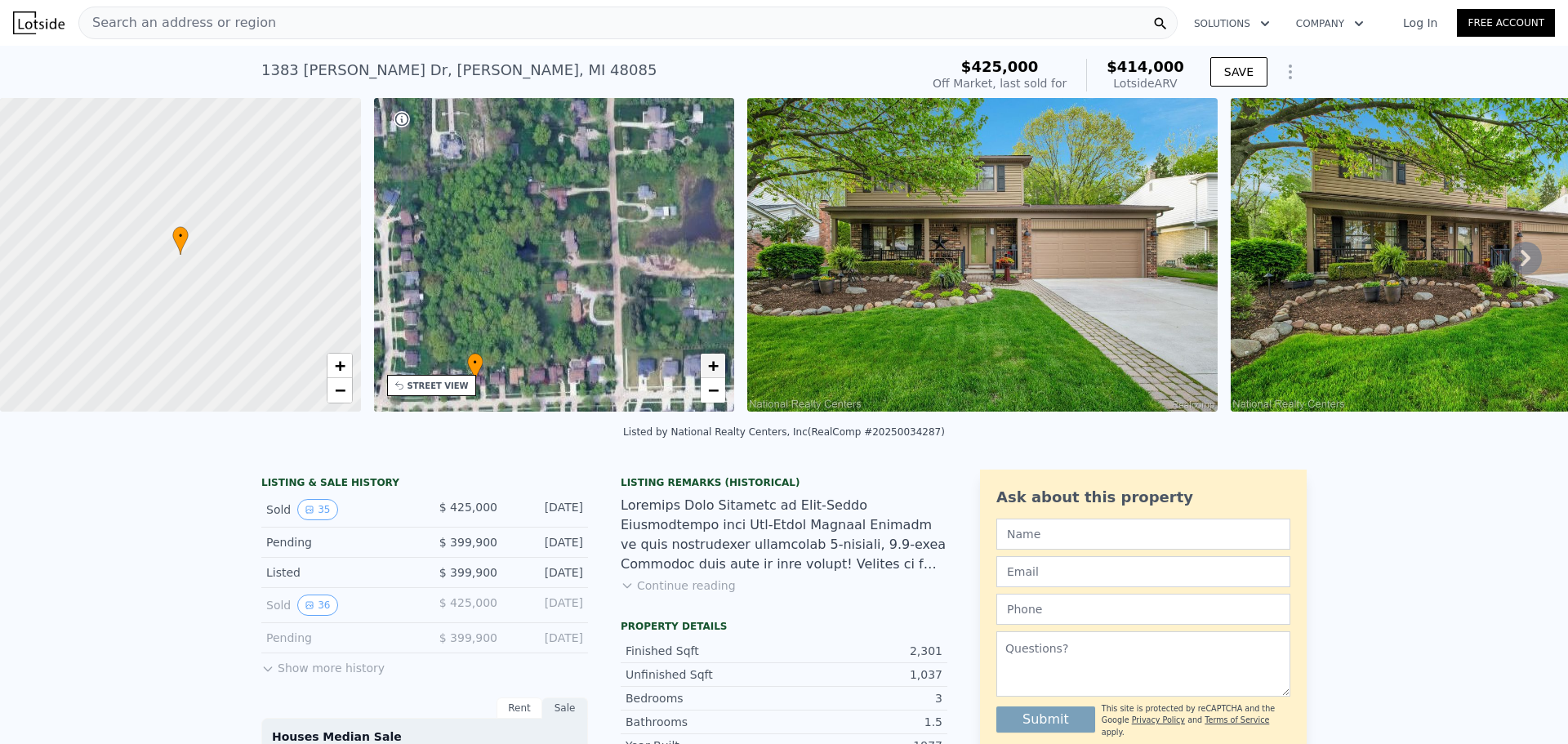
click at [720, 370] on link "+" at bounding box center [712, 366] width 25 height 25
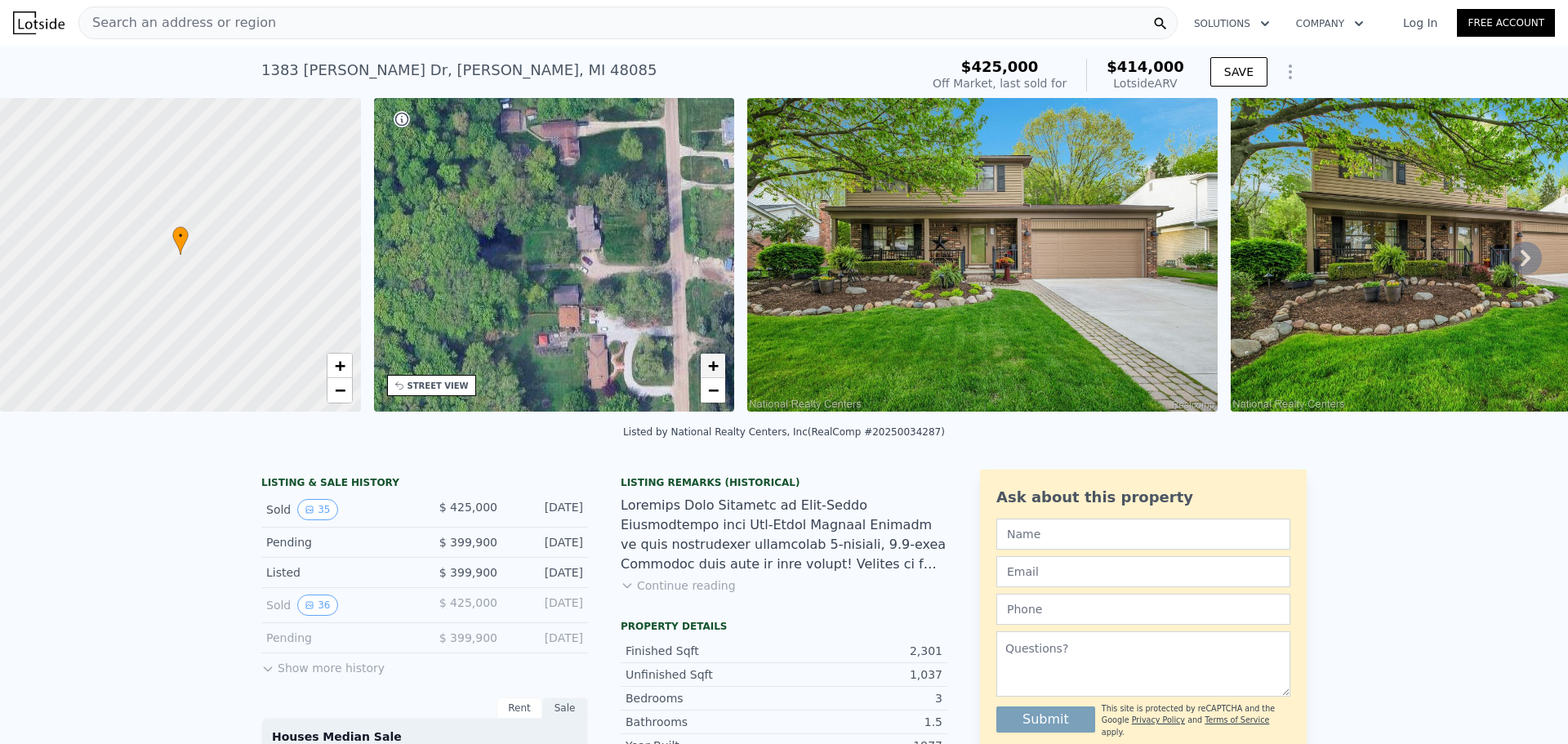
click at [721, 366] on link "+" at bounding box center [712, 366] width 25 height 25
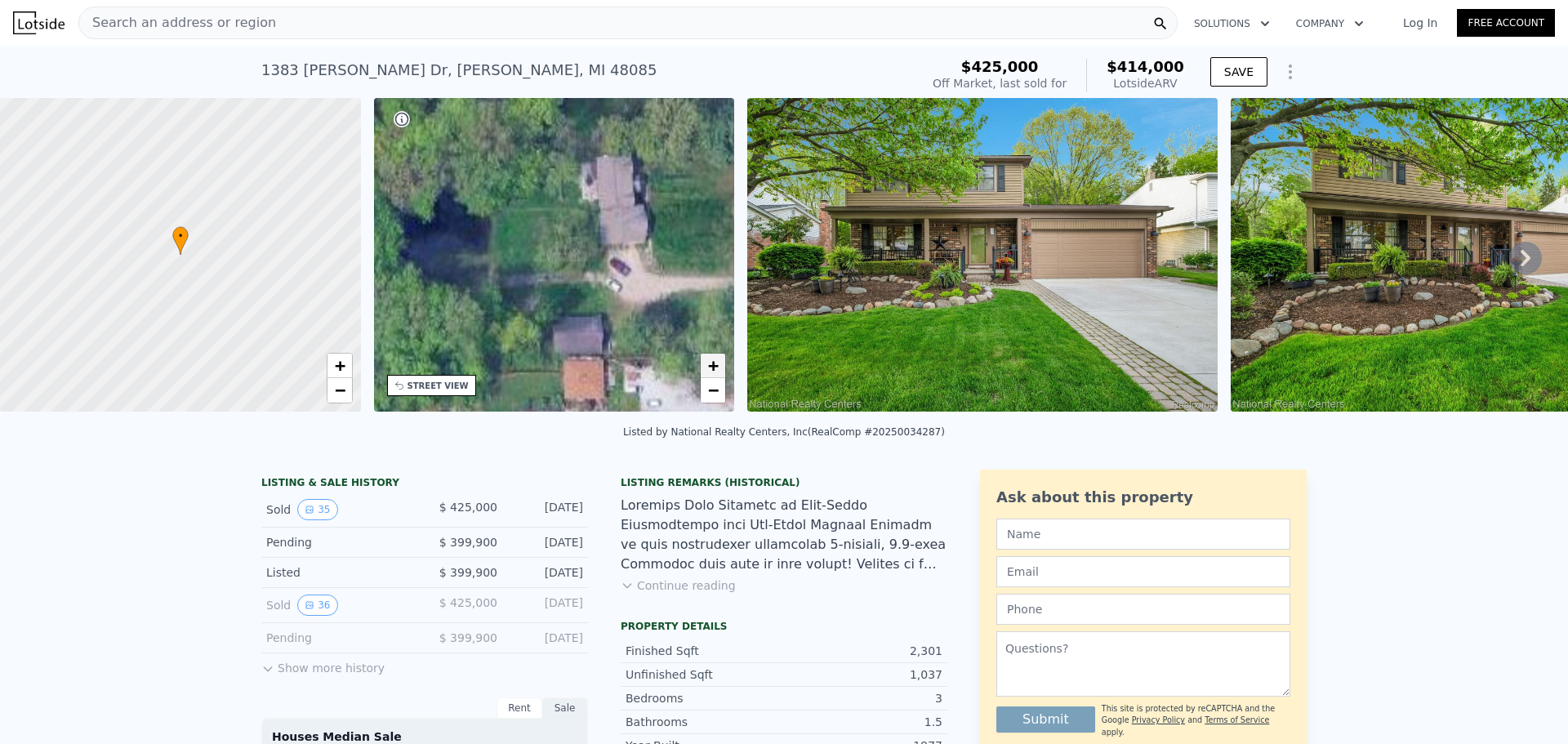
click at [721, 366] on link "+" at bounding box center [712, 366] width 25 height 25
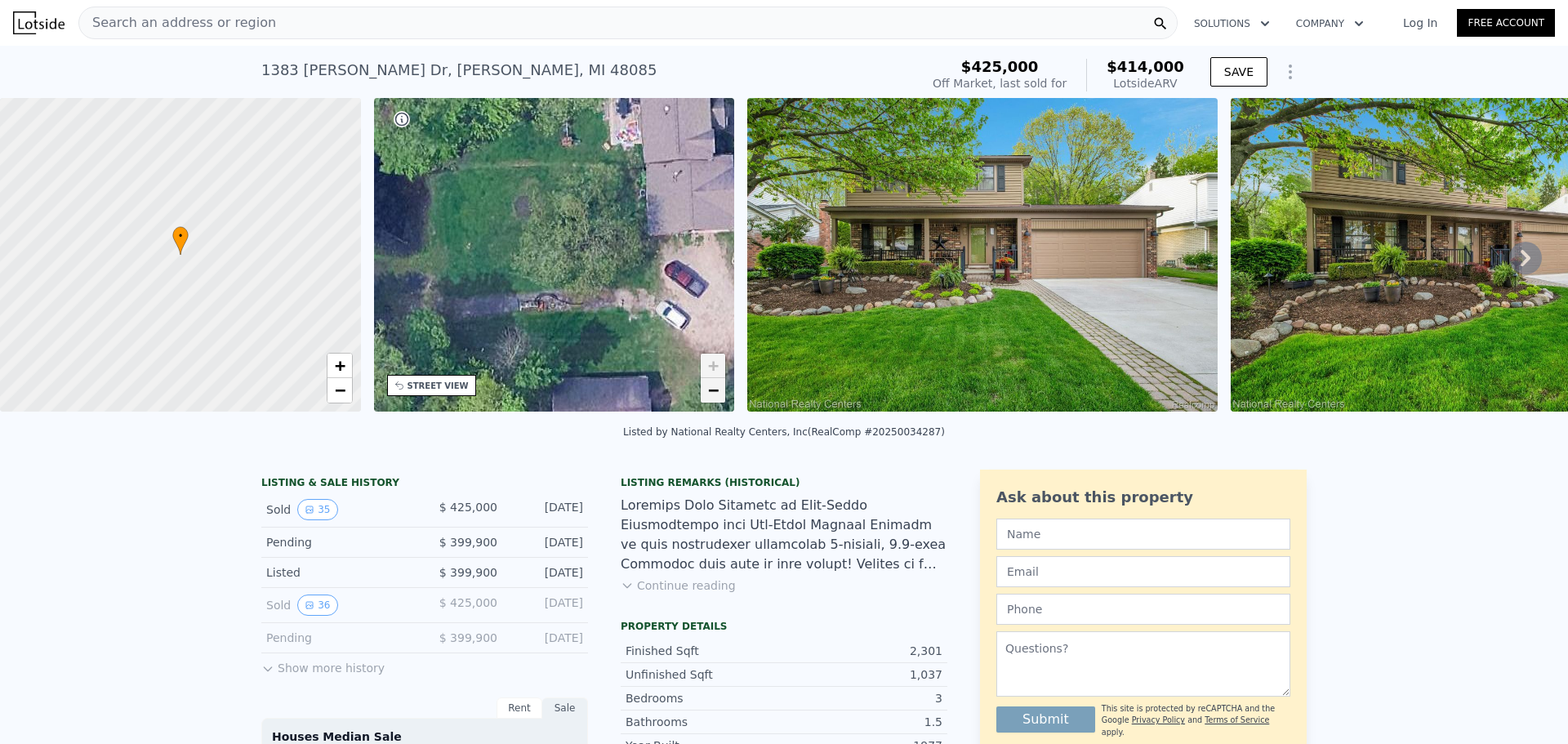
click at [713, 390] on span "−" at bounding box center [713, 389] width 11 height 21
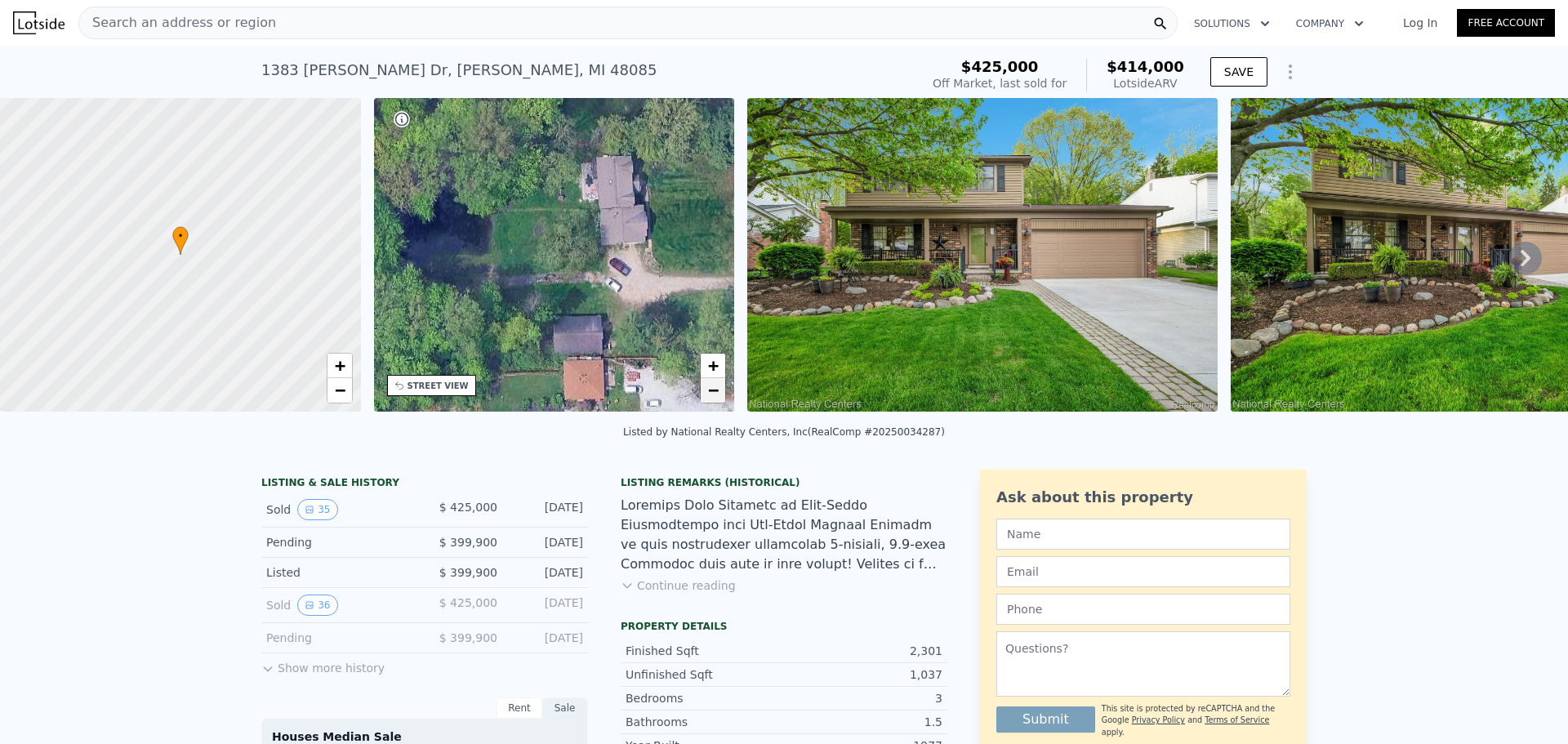
click at [723, 393] on link "−" at bounding box center [712, 390] width 25 height 25
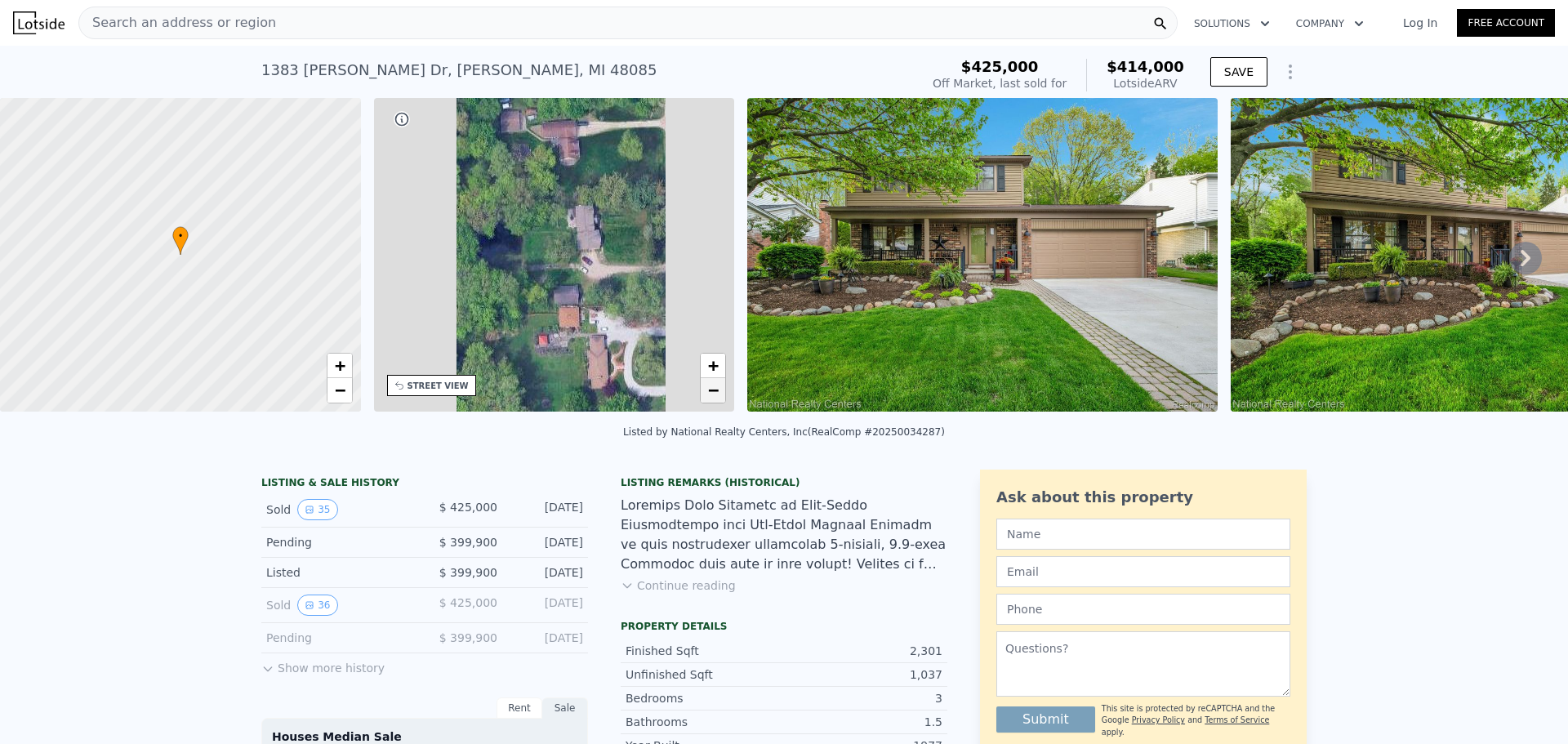
click at [721, 393] on link "−" at bounding box center [712, 390] width 25 height 25
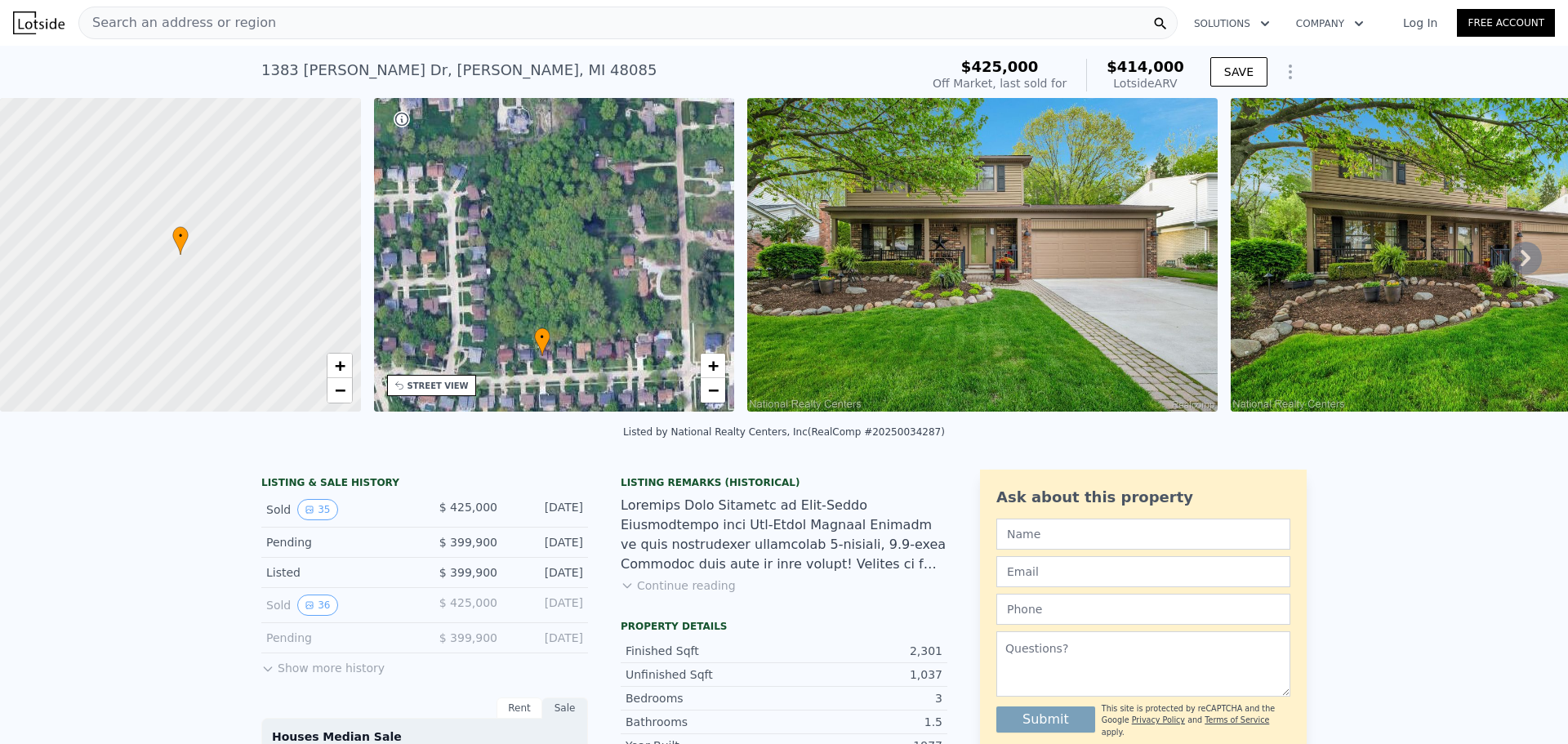
drag, startPoint x: 512, startPoint y: 308, endPoint x: 579, endPoint y: 282, distance: 71.9
click at [579, 282] on div "• + −" at bounding box center [555, 255] width 361 height 314
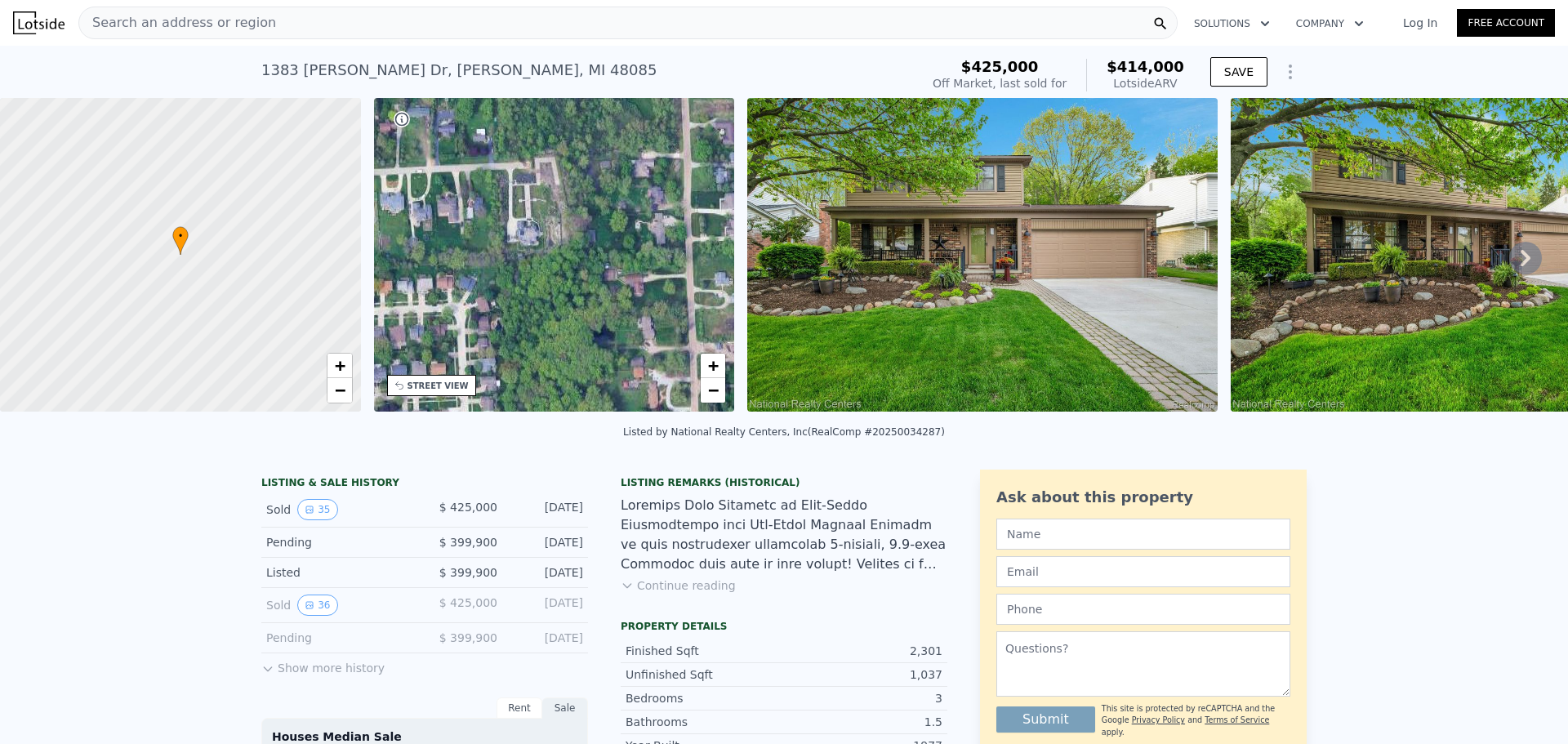
drag, startPoint x: 573, startPoint y: 212, endPoint x: 581, endPoint y: 324, distance: 112.3
click at [581, 324] on div "• + −" at bounding box center [555, 255] width 361 height 314
click at [714, 361] on span "+" at bounding box center [713, 366] width 11 height 21
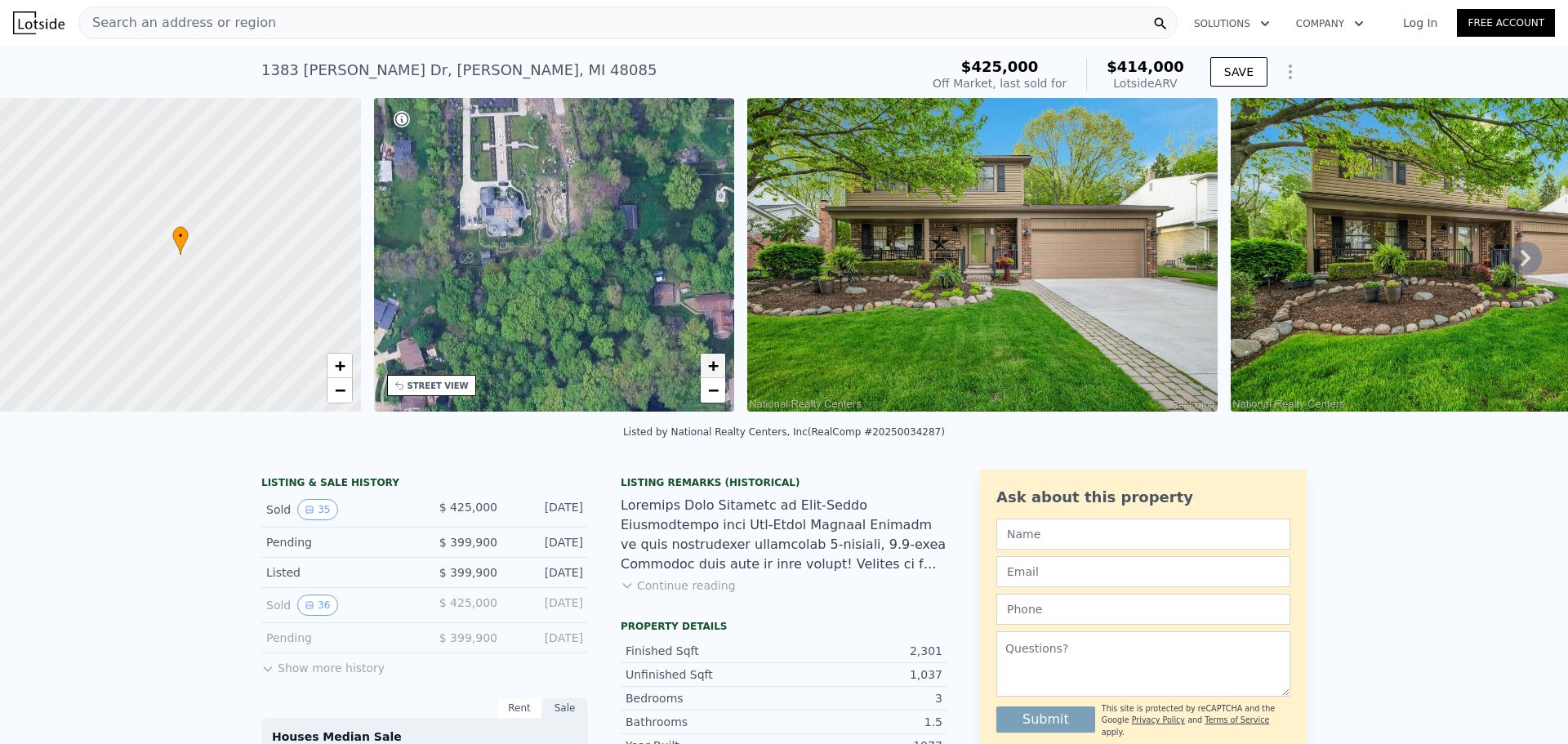
click at [714, 361] on span "+" at bounding box center [713, 366] width 11 height 21
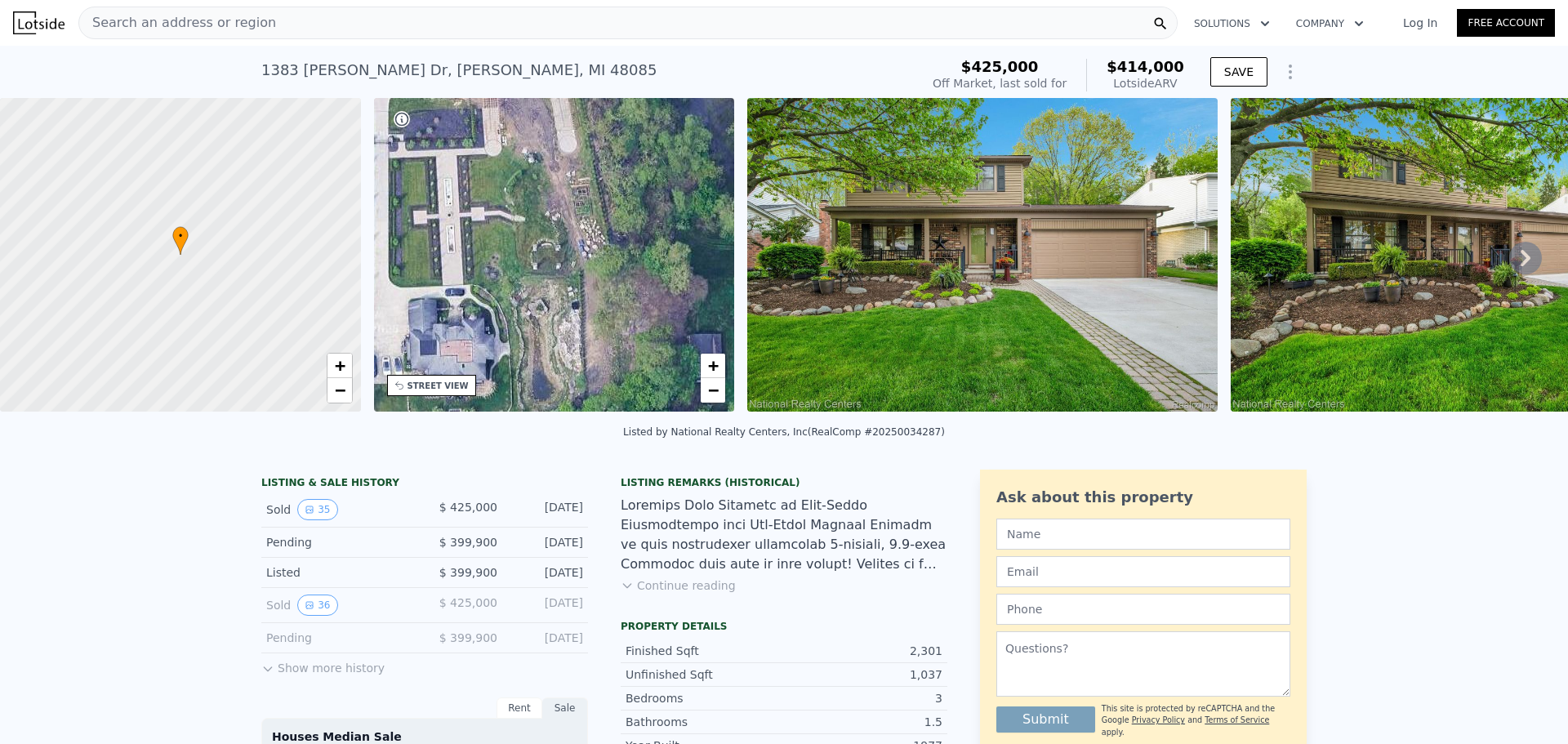
drag, startPoint x: 602, startPoint y: 163, endPoint x: 604, endPoint y: 342, distance: 179.0
click at [604, 342] on div "• + −" at bounding box center [555, 255] width 361 height 314
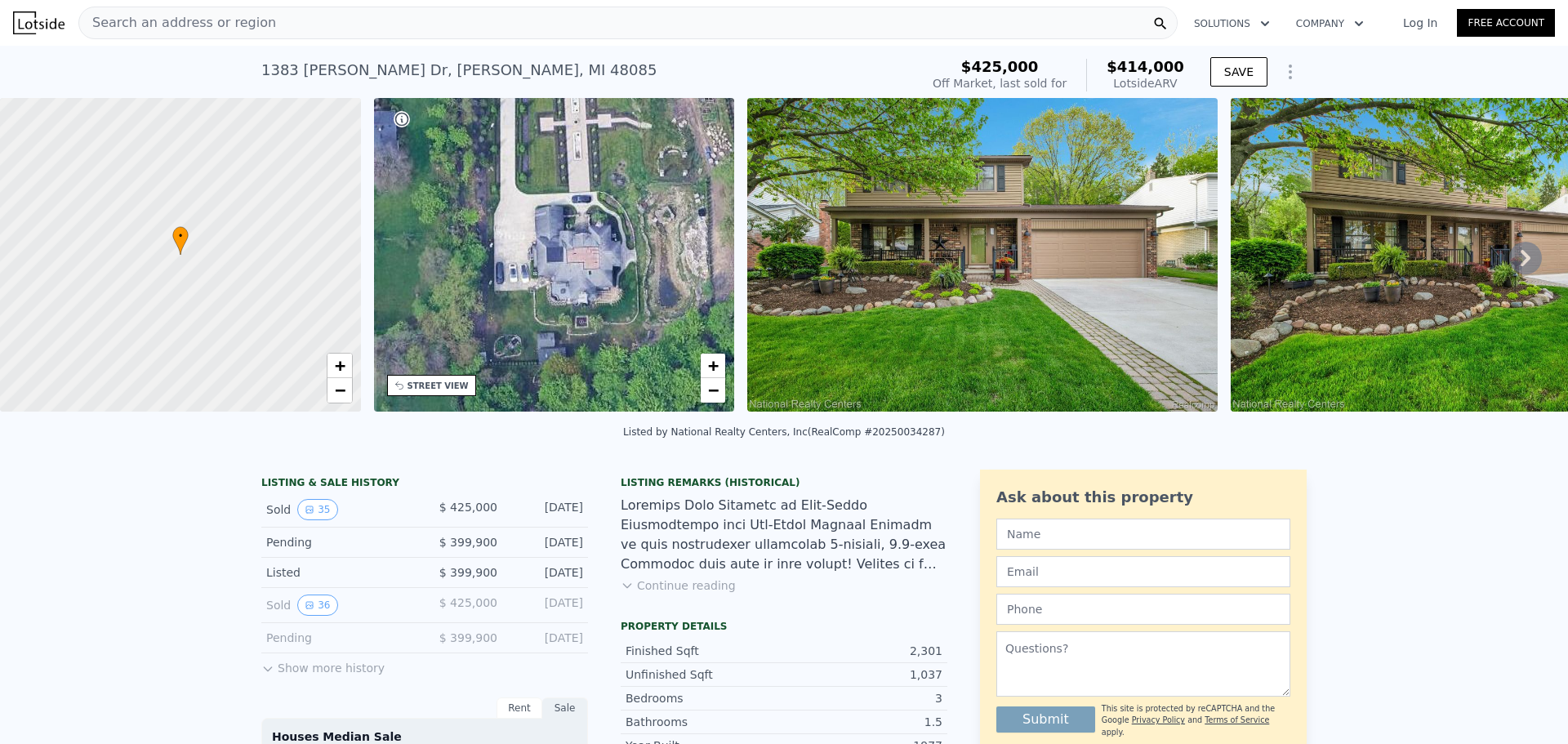
drag, startPoint x: 584, startPoint y: 202, endPoint x: 743, endPoint y: 121, distance: 178.4
click at [743, 121] on div "• + − • + − STREET VIEW Loading... SATELLITE VIEW" at bounding box center [784, 258] width 1568 height 319
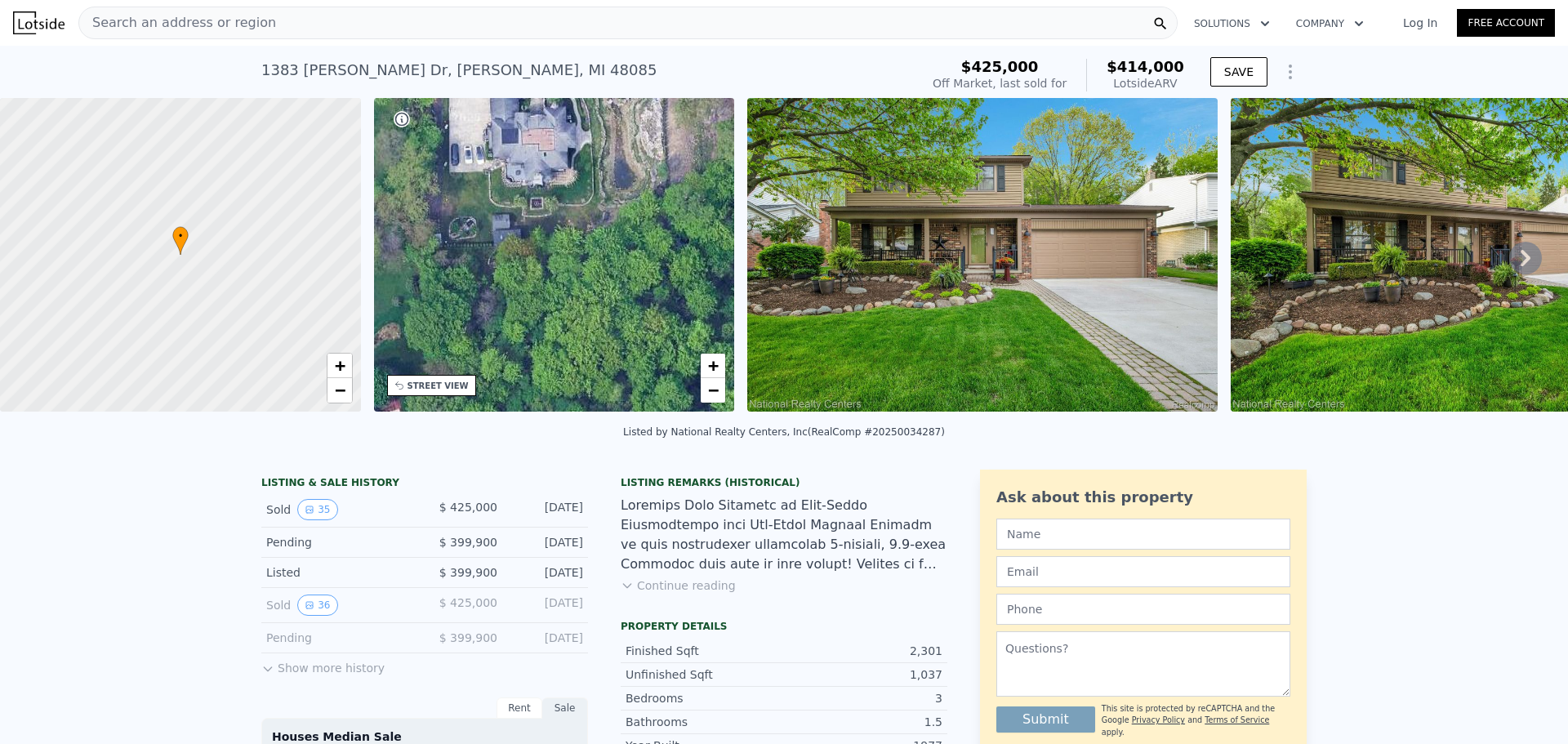
drag, startPoint x: 650, startPoint y: 258, endPoint x: 573, endPoint y: 127, distance: 152.0
click at [573, 127] on div "• + −" at bounding box center [555, 255] width 361 height 314
click at [715, 396] on span "−" at bounding box center [713, 389] width 11 height 21
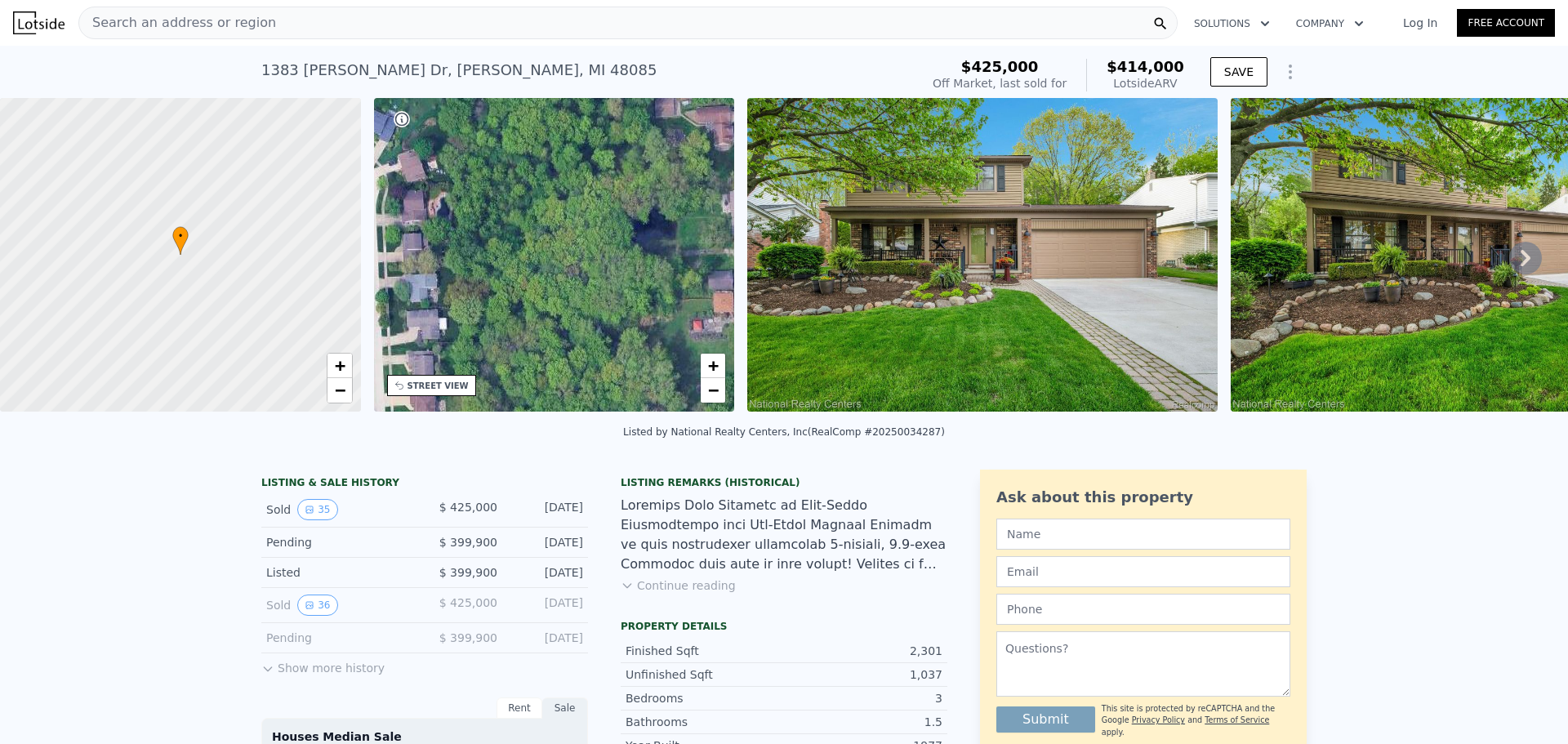
drag, startPoint x: 626, startPoint y: 352, endPoint x: 584, endPoint y: 179, distance: 178.0
click at [584, 179] on div "• + −" at bounding box center [555, 255] width 361 height 314
click at [720, 393] on link "−" at bounding box center [712, 390] width 25 height 25
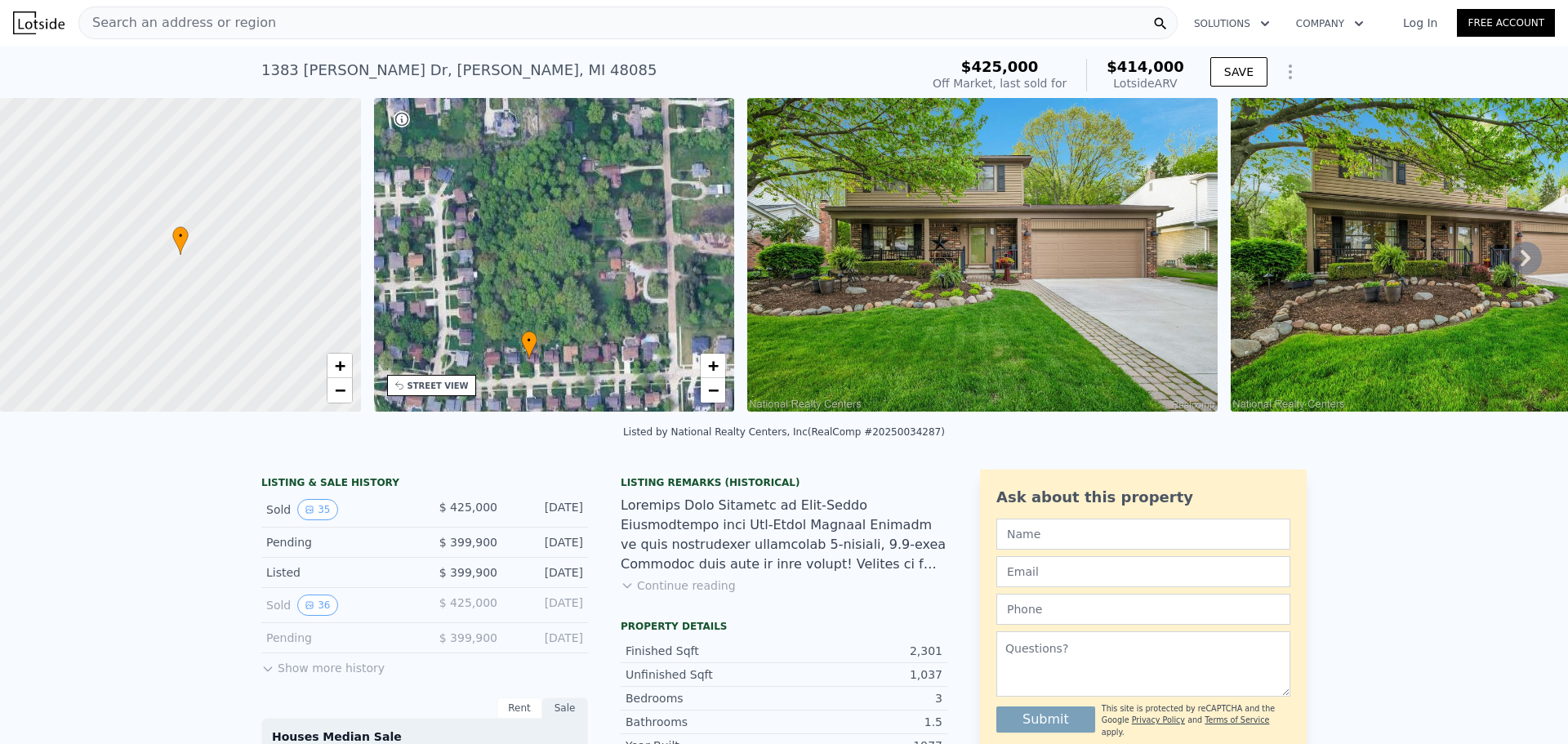
drag, startPoint x: 647, startPoint y: 336, endPoint x: 624, endPoint y: 321, distance: 27.5
click at [624, 321] on div "• + −" at bounding box center [555, 255] width 361 height 314
click at [705, 366] on link "+" at bounding box center [712, 366] width 25 height 25
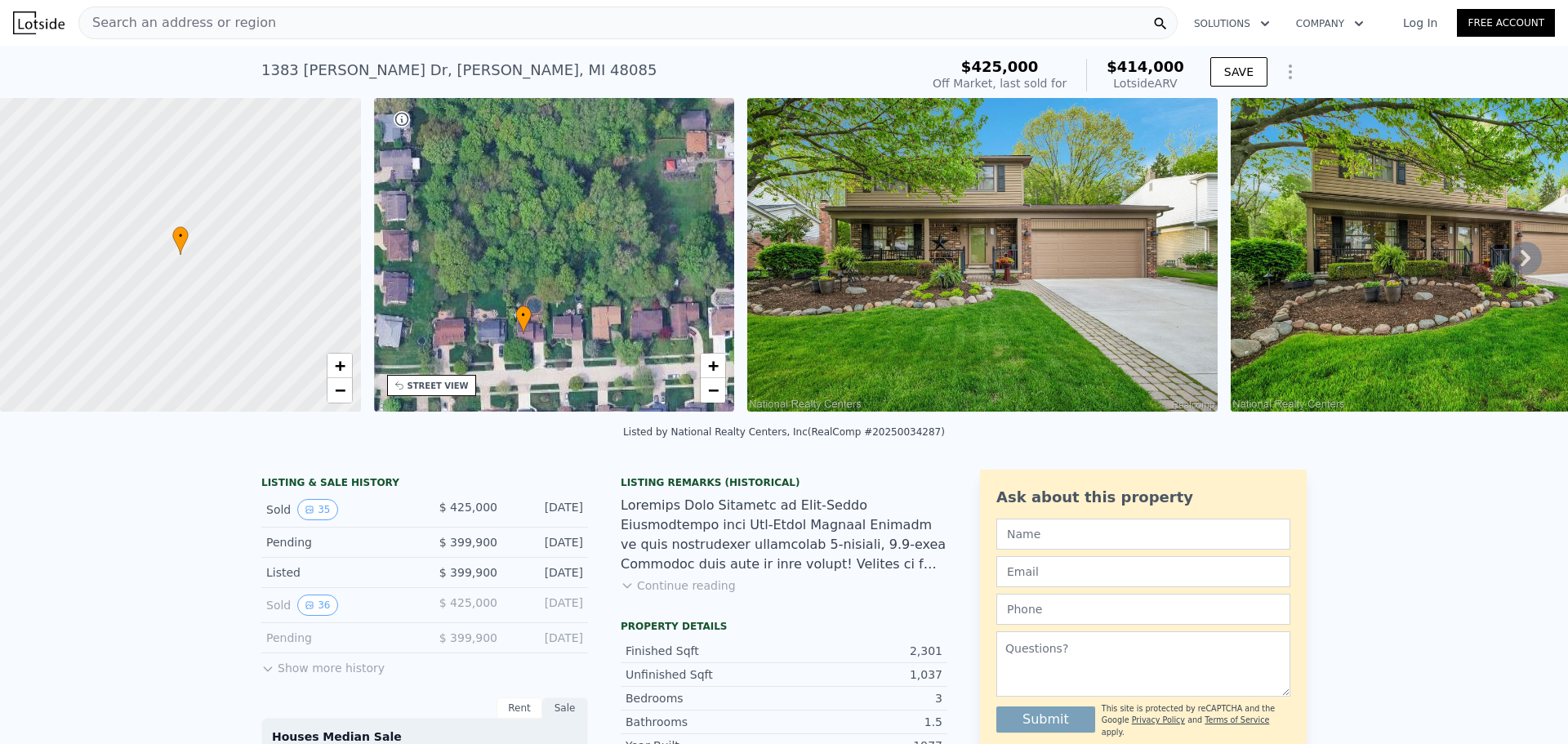
drag, startPoint x: 631, startPoint y: 333, endPoint x: 650, endPoint y: 202, distance: 132.4
click at [650, 202] on div "• + −" at bounding box center [555, 255] width 361 height 314
click at [718, 367] on span "+" at bounding box center [713, 366] width 11 height 21
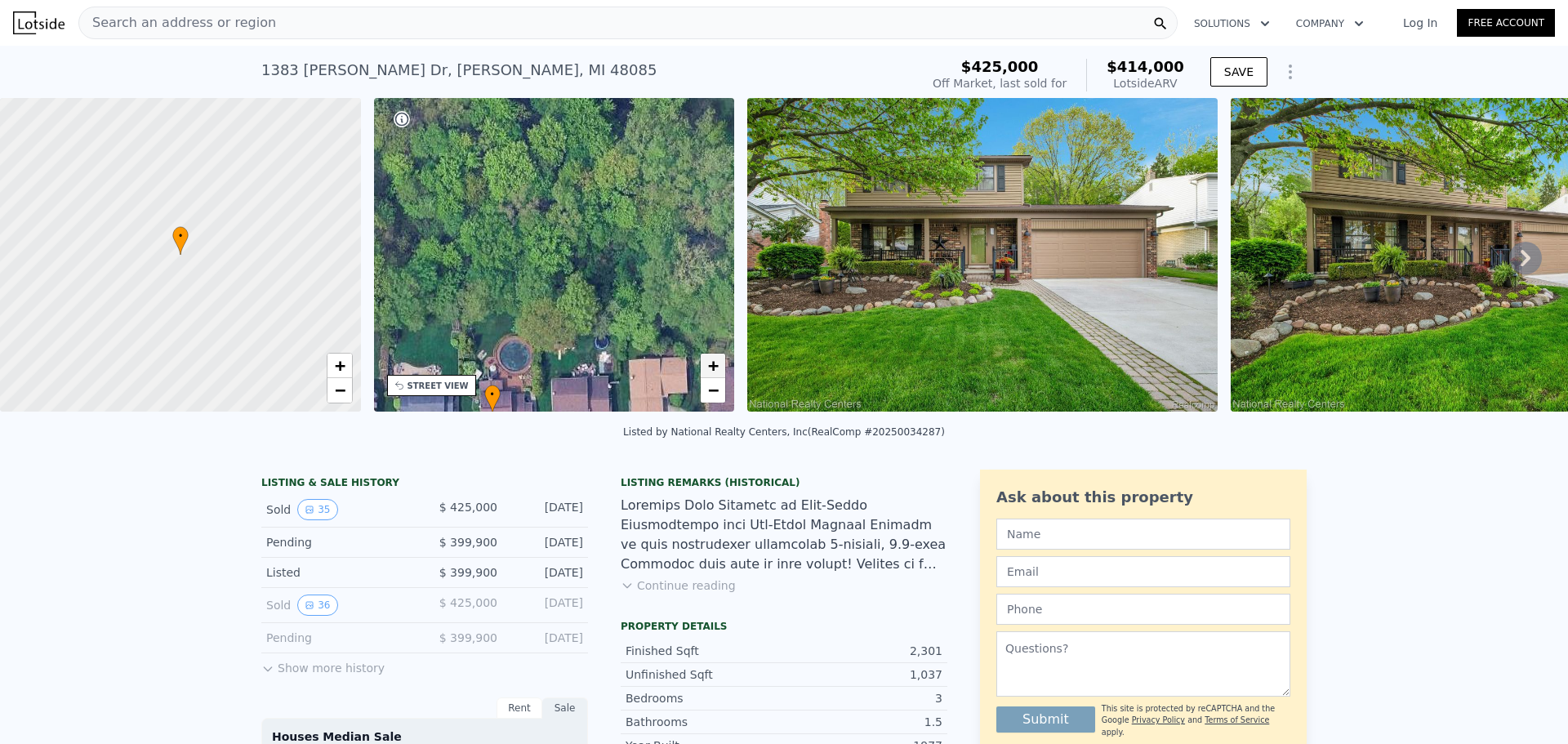
click at [718, 367] on span "+" at bounding box center [713, 366] width 11 height 21
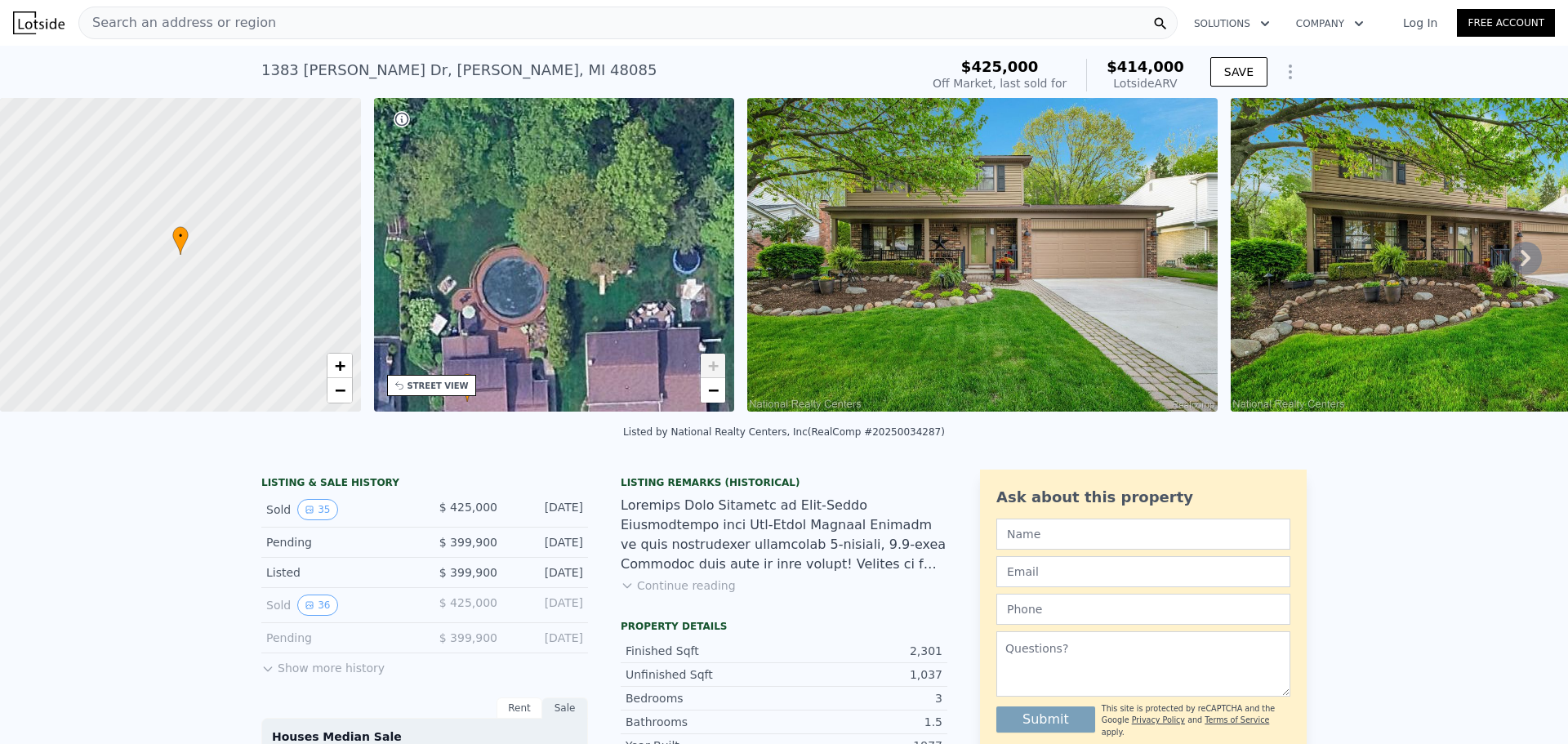
drag, startPoint x: 600, startPoint y: 349, endPoint x: 638, endPoint y: 179, distance: 174.2
click at [638, 179] on div "• + −" at bounding box center [555, 255] width 361 height 314
click at [717, 390] on span "−" at bounding box center [713, 389] width 11 height 21
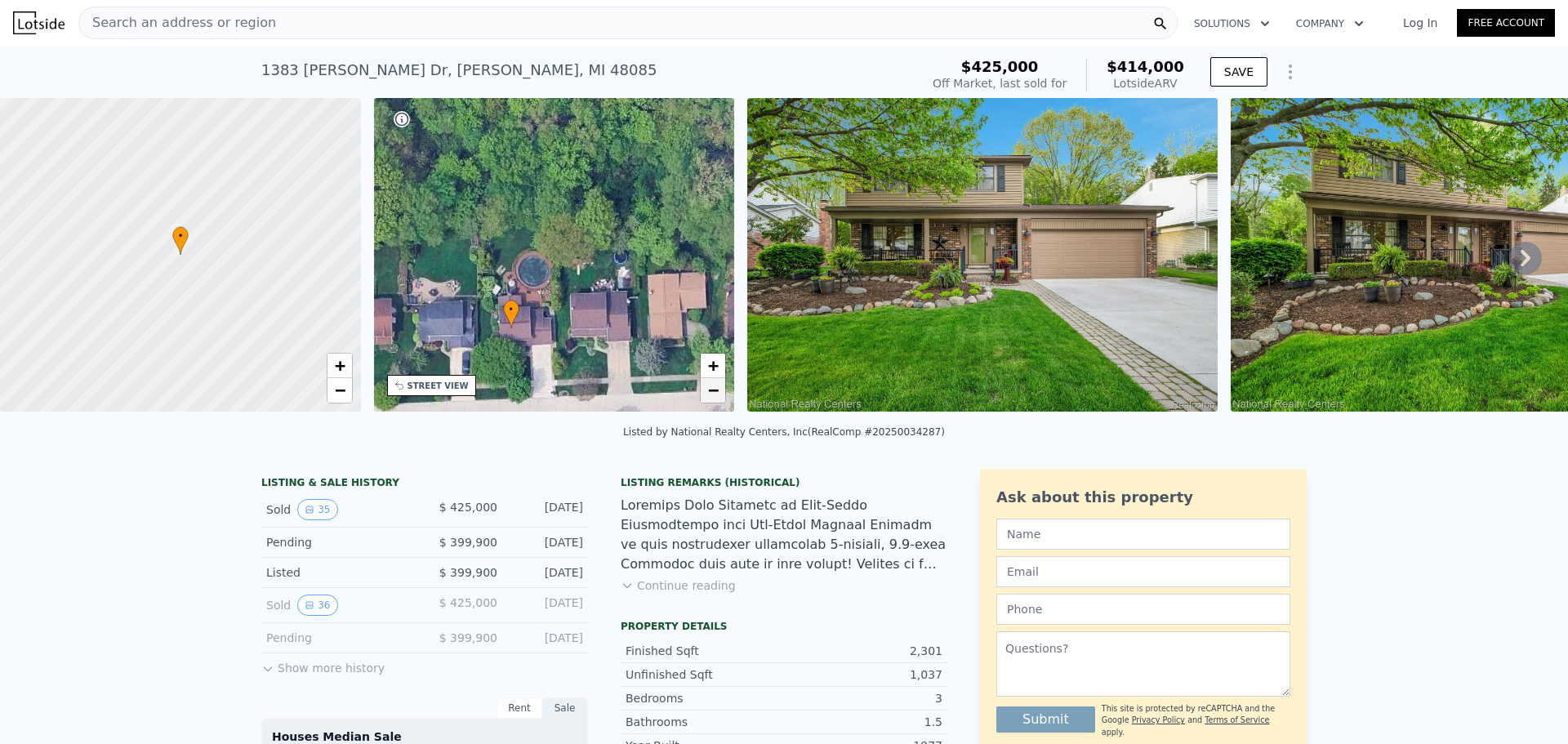
click at [717, 390] on span "−" at bounding box center [713, 389] width 11 height 21
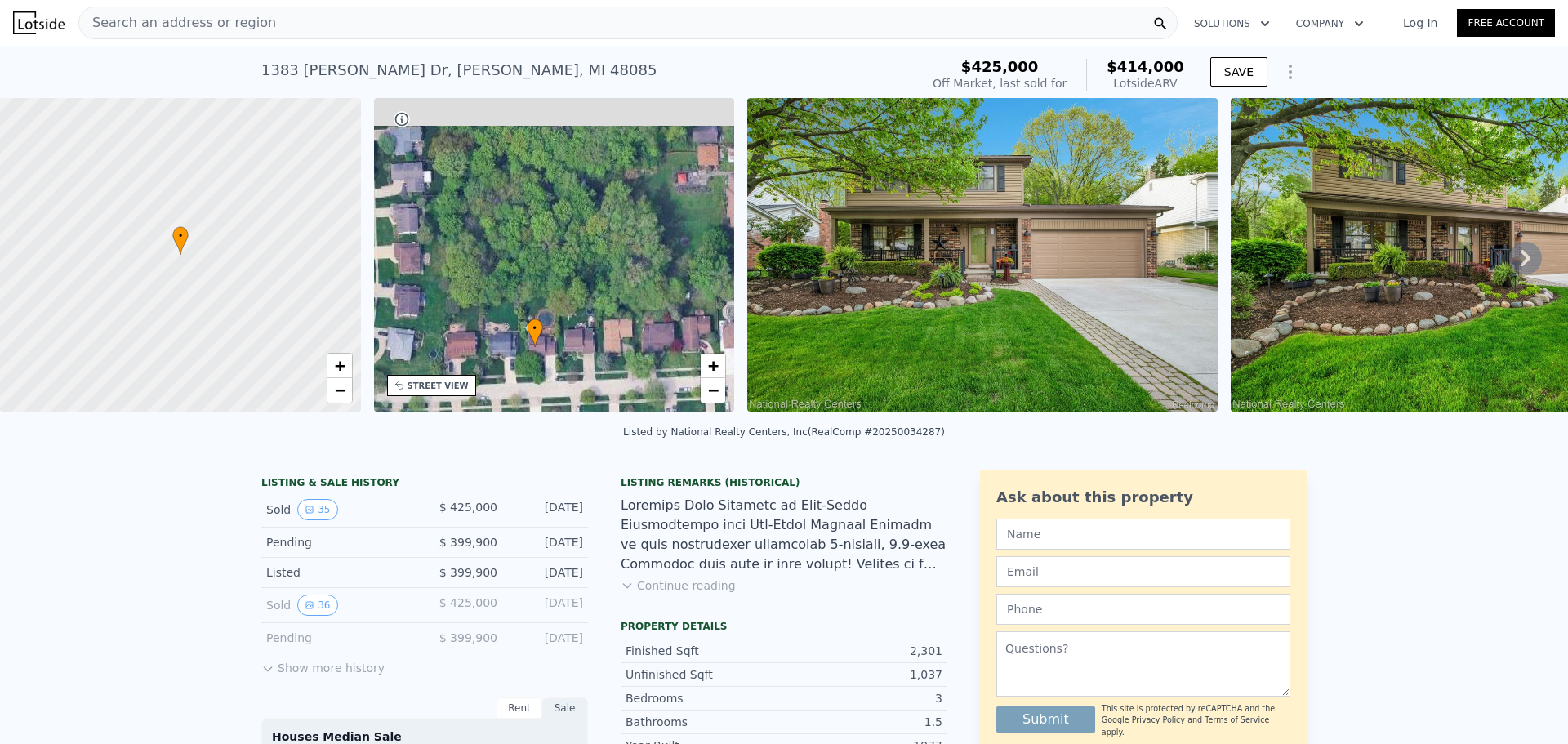
drag, startPoint x: 558, startPoint y: 228, endPoint x: 563, endPoint y: 313, distance: 85.1
click at [563, 313] on div "• + −" at bounding box center [555, 255] width 361 height 314
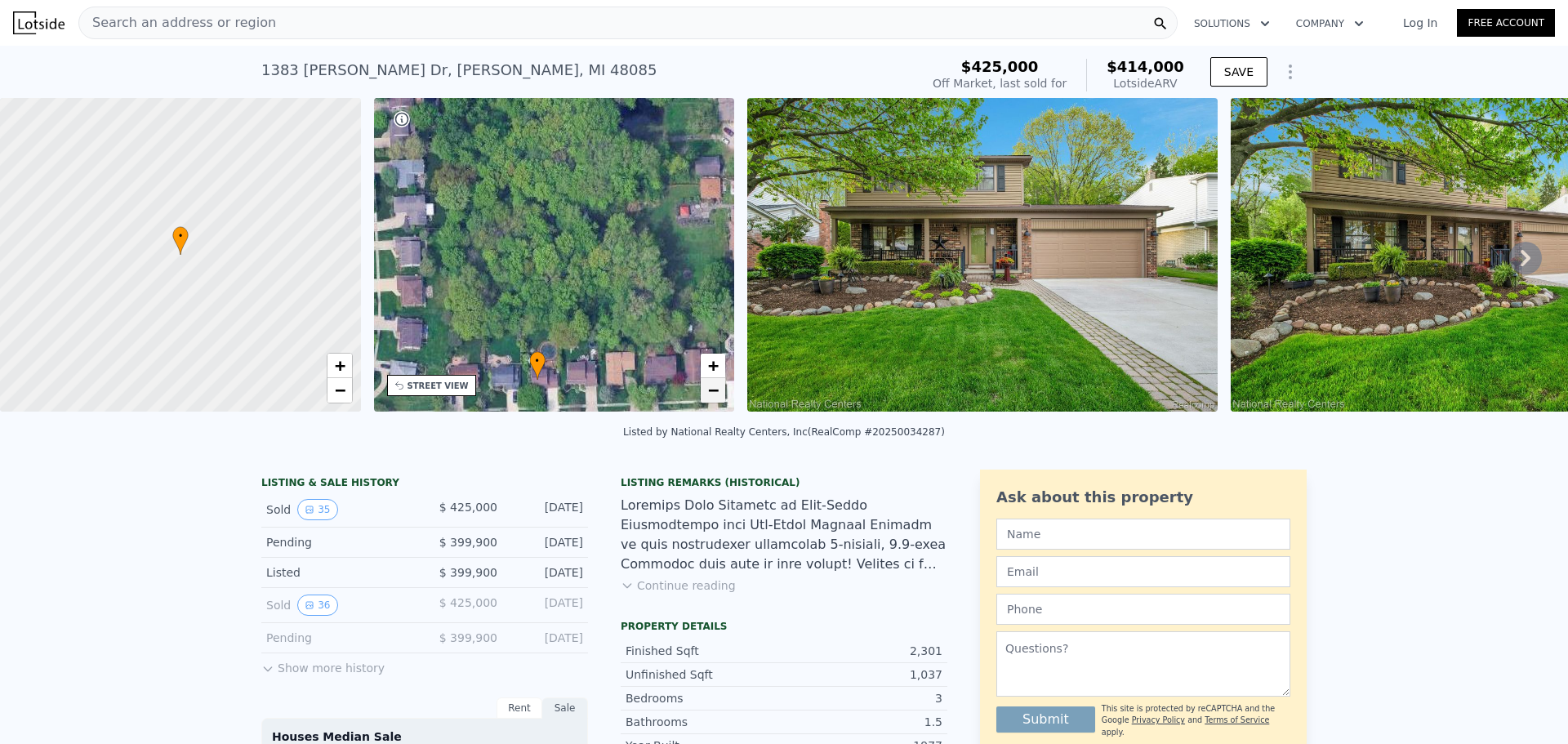
click at [705, 384] on link "−" at bounding box center [712, 390] width 25 height 25
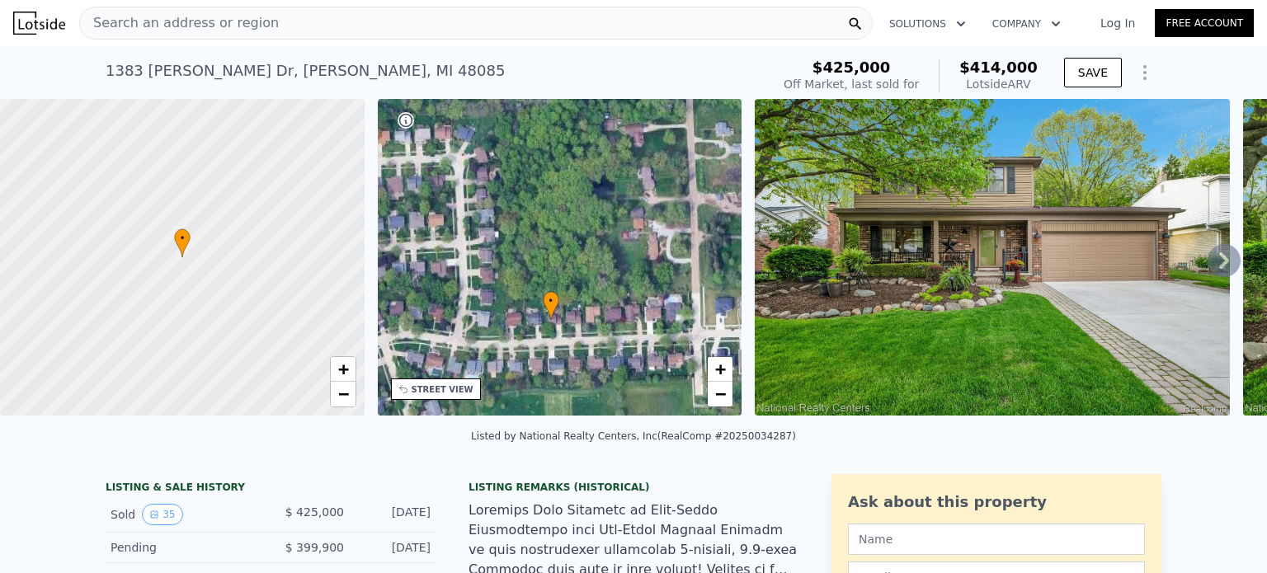
scroll to position [0, 7]
